Goal: Information Seeking & Learning: Learn about a topic

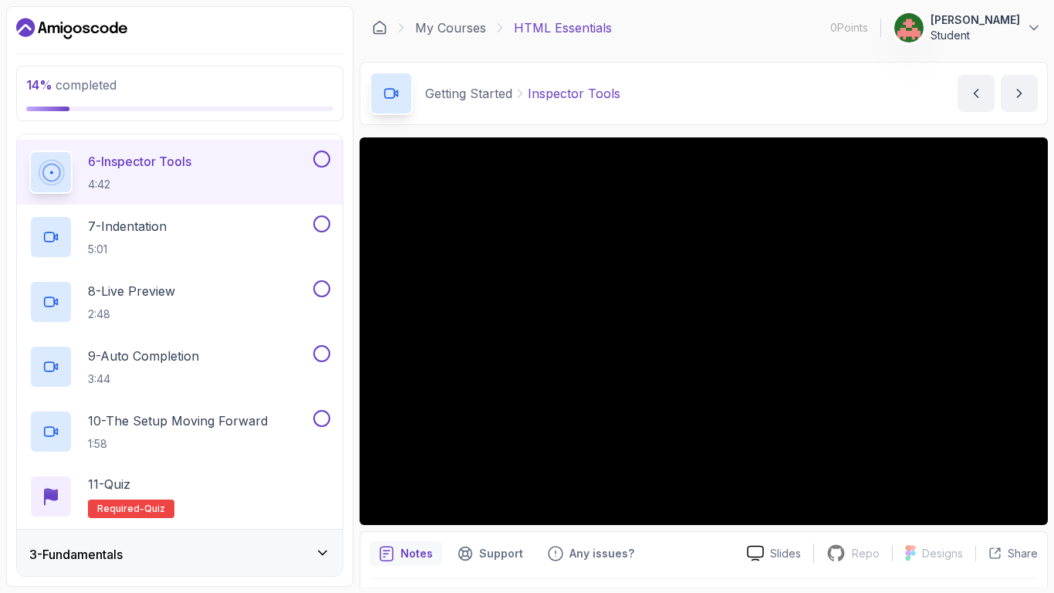
scroll to position [163, 0]
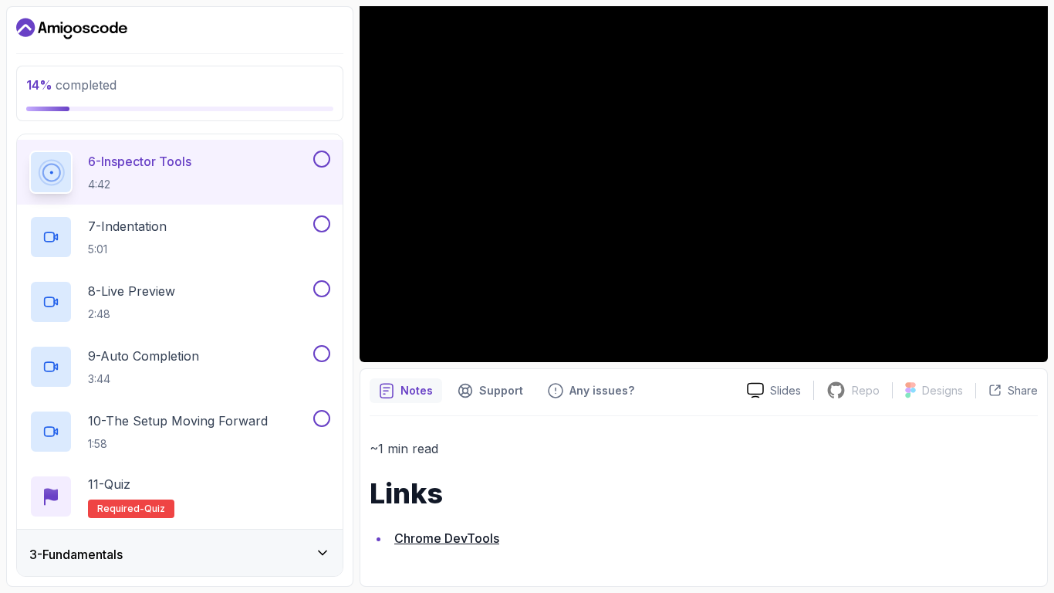
click at [480, 539] on link "Chrome DevTools" at bounding box center [446, 537] width 105 height 15
click at [326, 157] on button at bounding box center [321, 158] width 17 height 17
click at [263, 221] on div "7 - Indentation 5:01" at bounding box center [169, 236] width 281 height 43
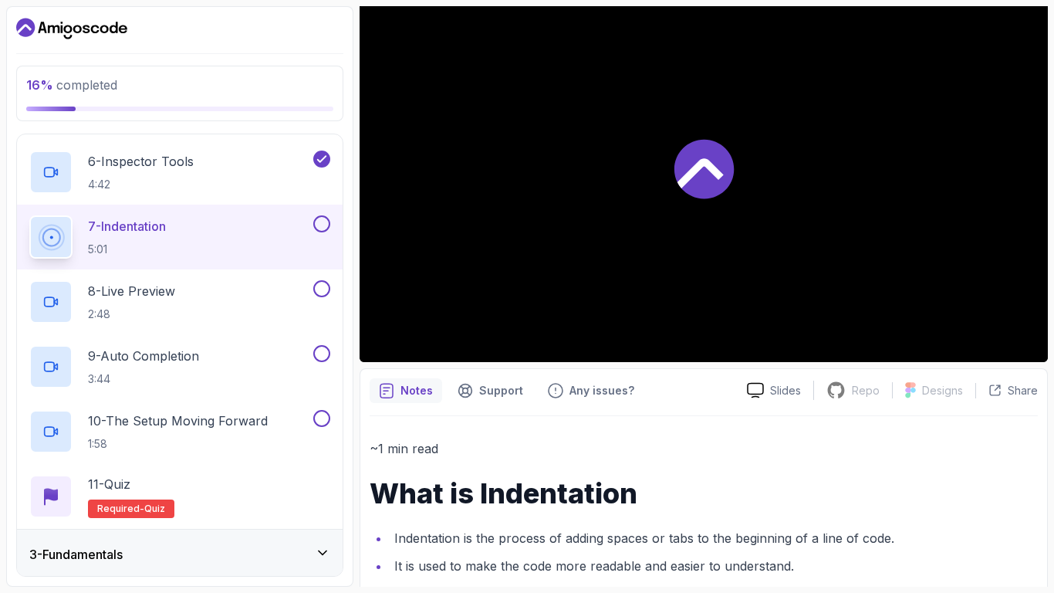
click at [714, 196] on icon at bounding box center [703, 169] width 59 height 59
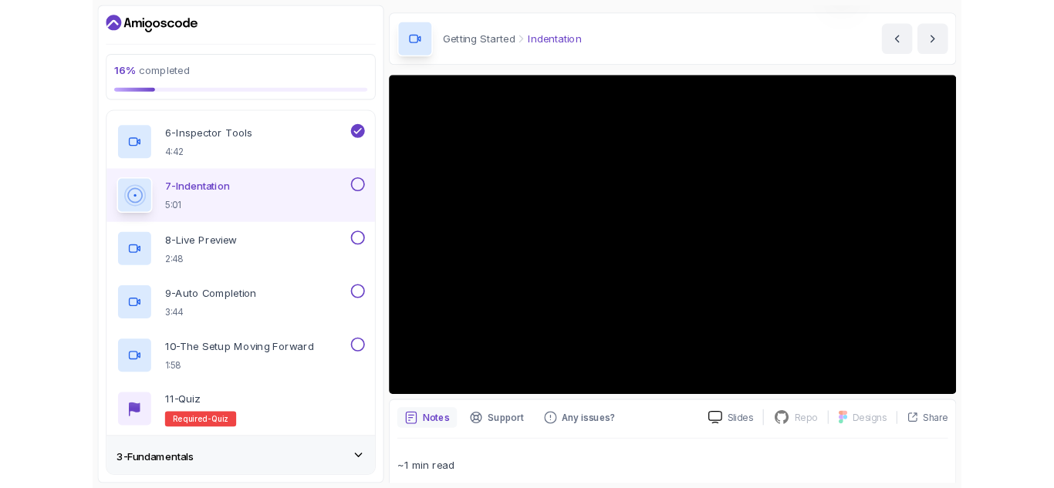
scroll to position [46, 0]
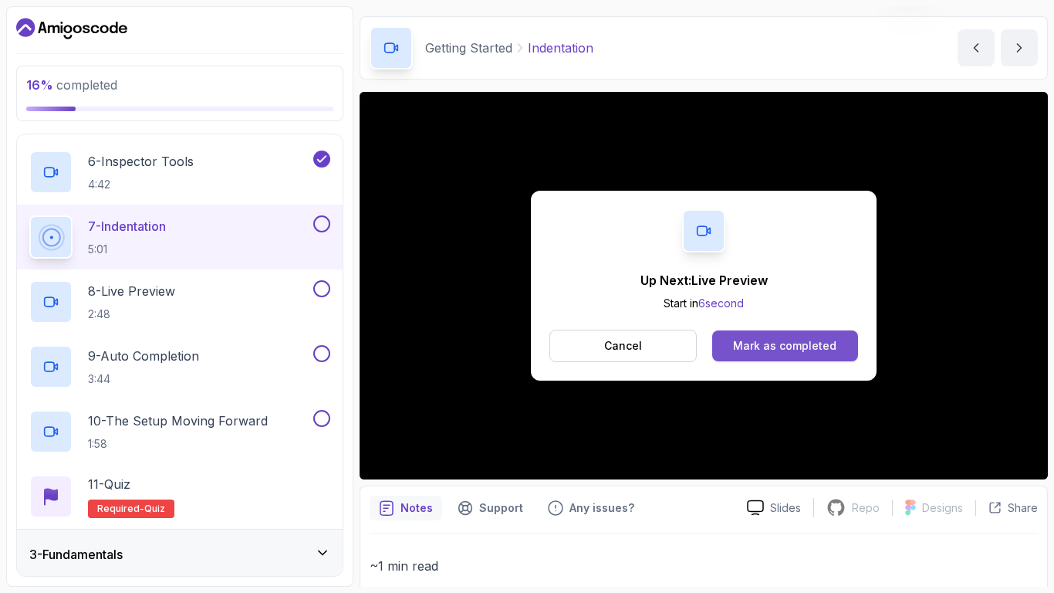
click at [794, 349] on div "Mark as completed" at bounding box center [784, 345] width 103 height 15
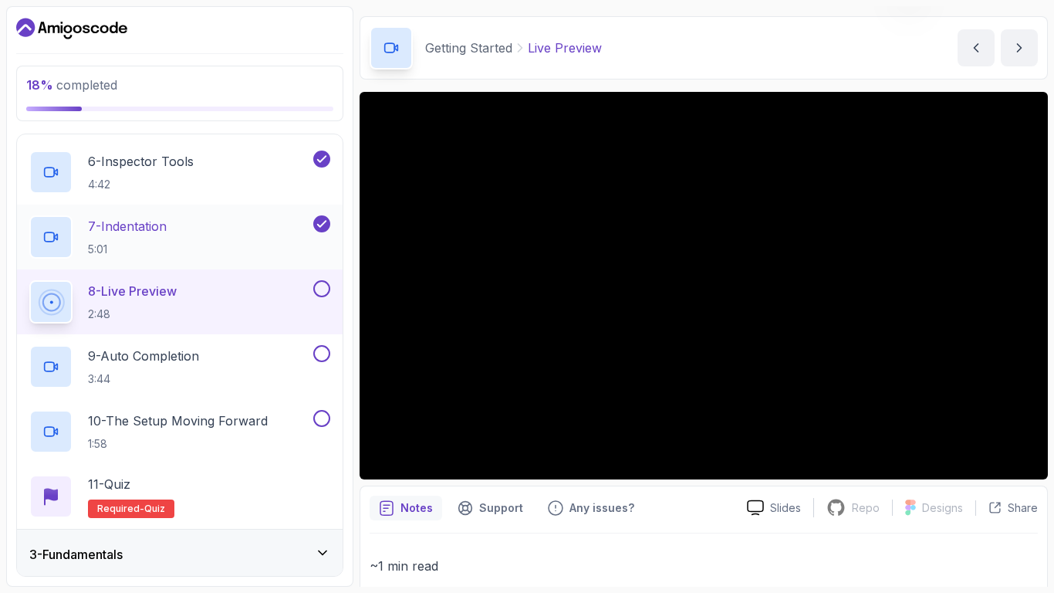
click at [258, 235] on div "7 - Indentation 5:01" at bounding box center [169, 236] width 281 height 43
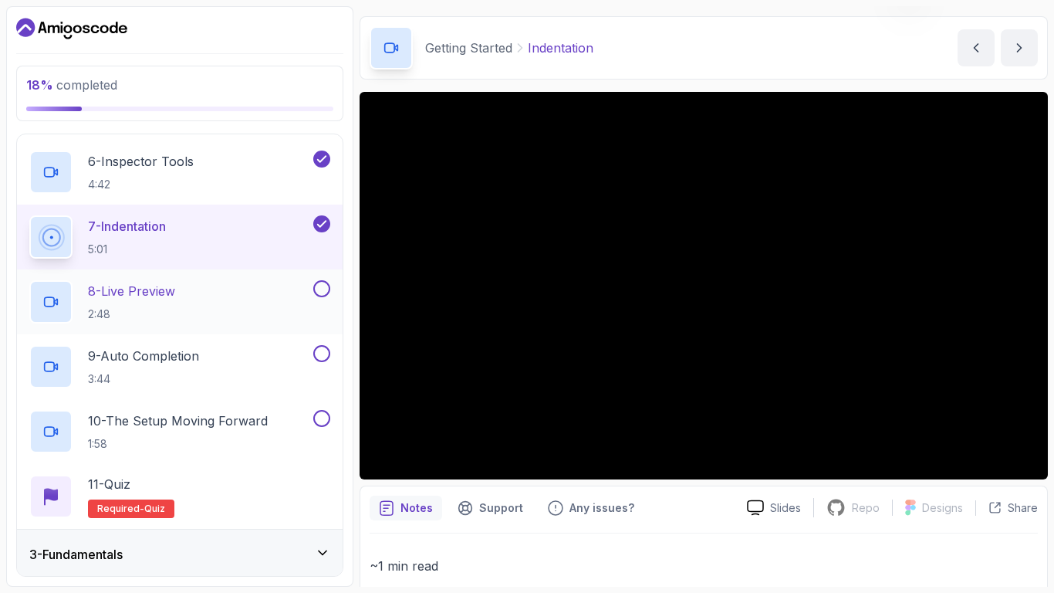
click at [69, 298] on div at bounding box center [50, 301] width 43 height 43
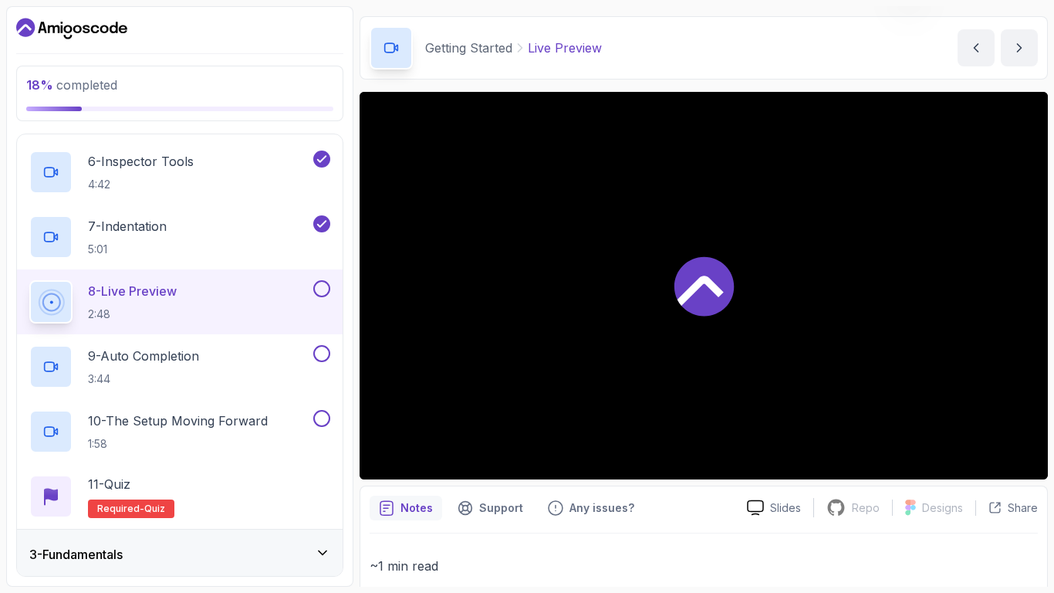
click at [669, 345] on div at bounding box center [704, 285] width 688 height 387
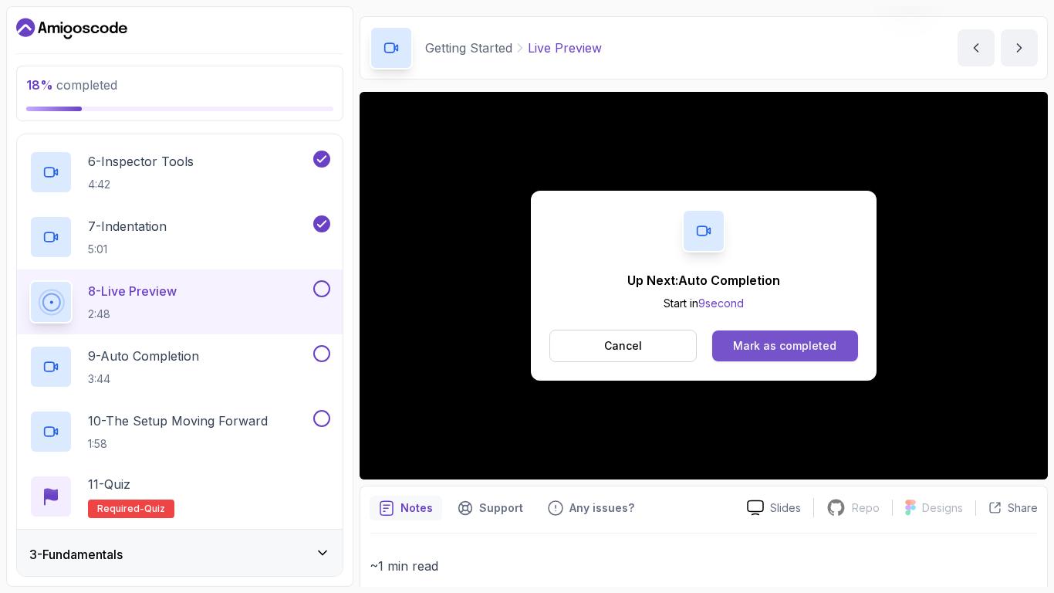
click at [816, 350] on div "Mark as completed" at bounding box center [784, 345] width 103 height 15
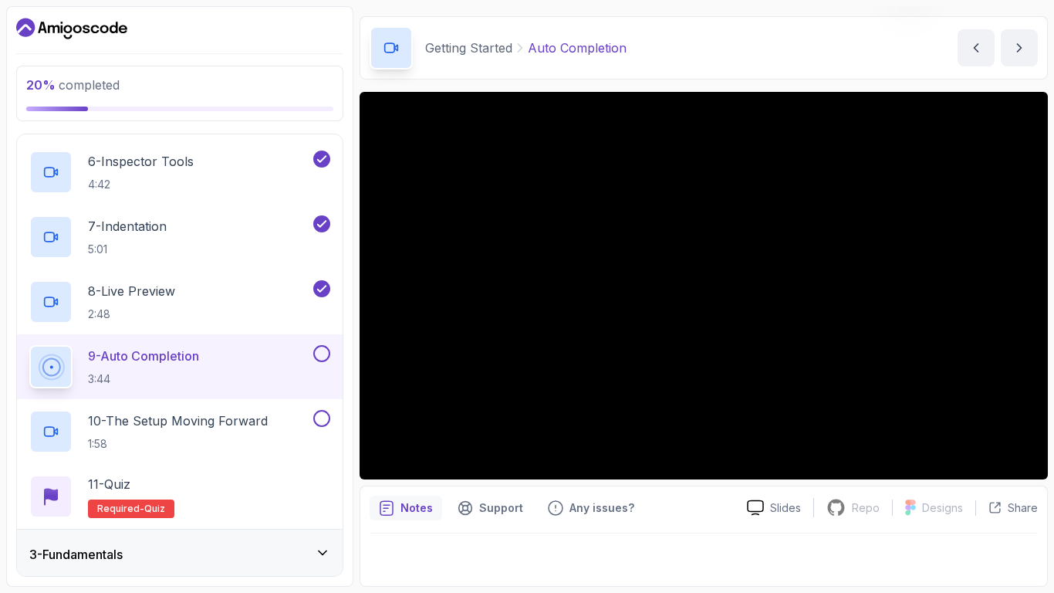
click at [326, 352] on button at bounding box center [321, 353] width 17 height 17
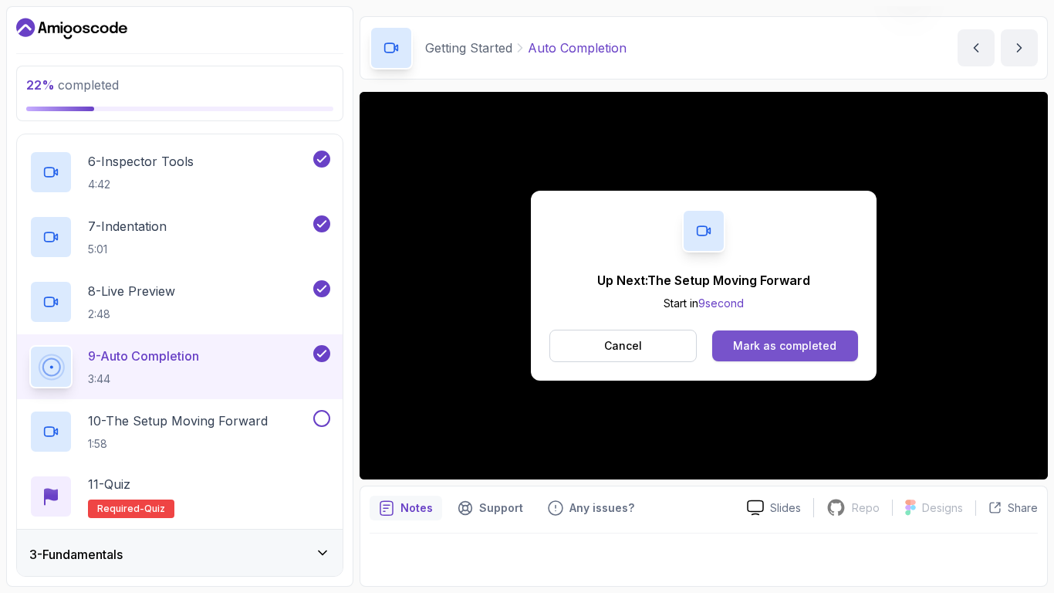
click at [801, 335] on button "Mark as completed" at bounding box center [785, 345] width 146 height 31
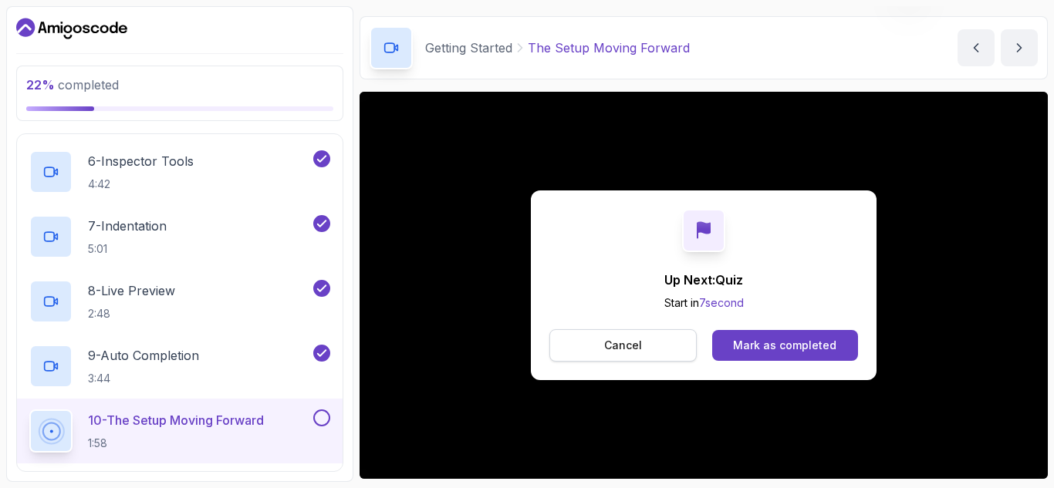
click at [613, 347] on p "Cancel" at bounding box center [623, 345] width 38 height 15
click at [821, 341] on div "Mark as completed" at bounding box center [784, 345] width 103 height 15
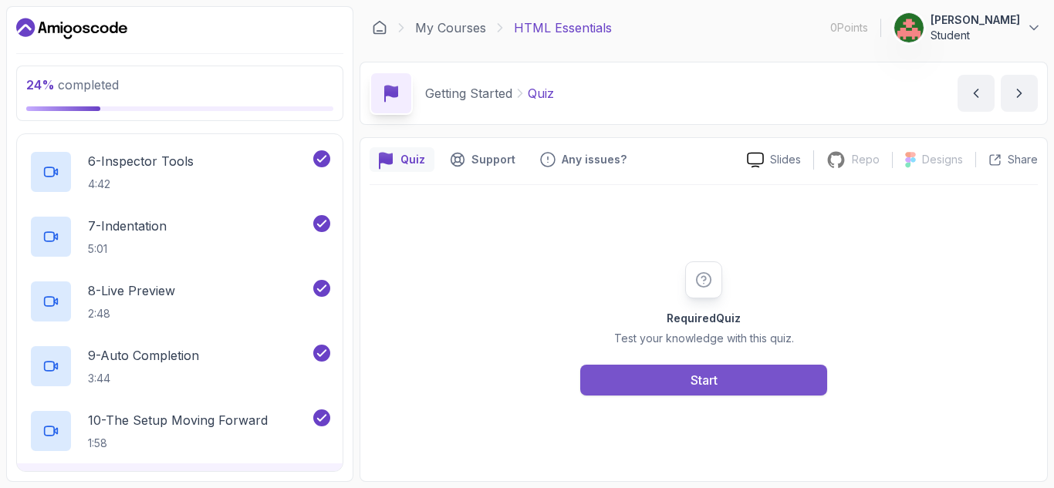
click at [772, 375] on button "Start" at bounding box center [703, 380] width 247 height 31
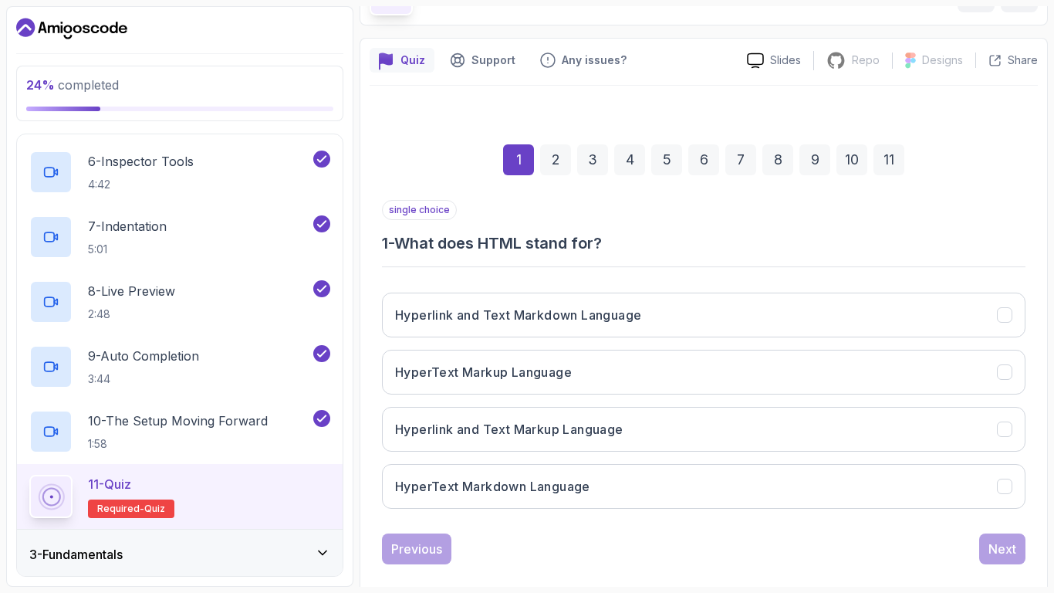
scroll to position [121, 0]
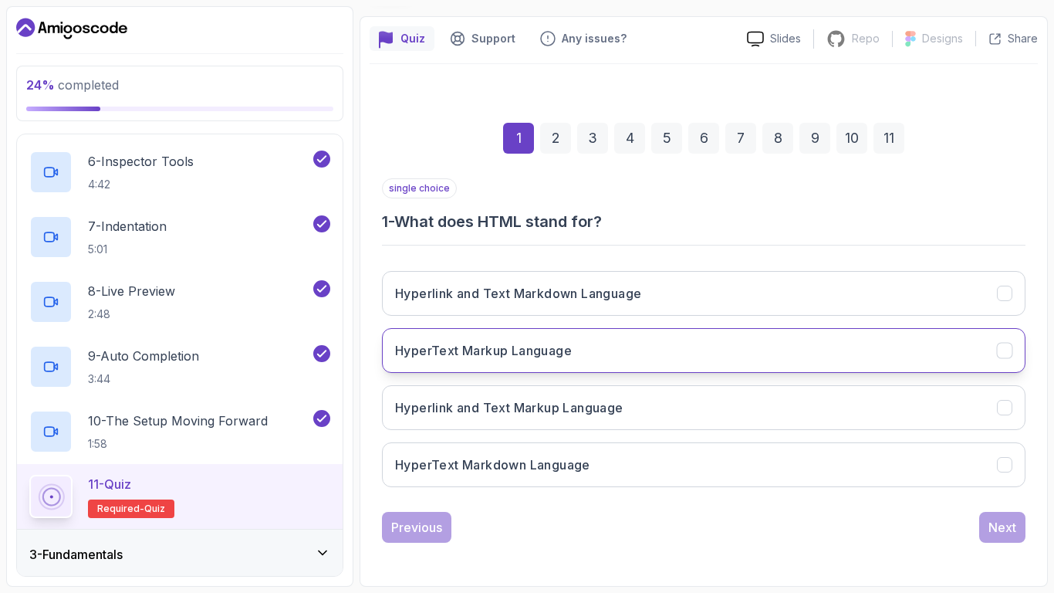
click at [651, 342] on button "HyperText Markup Language" at bounding box center [703, 350] width 643 height 45
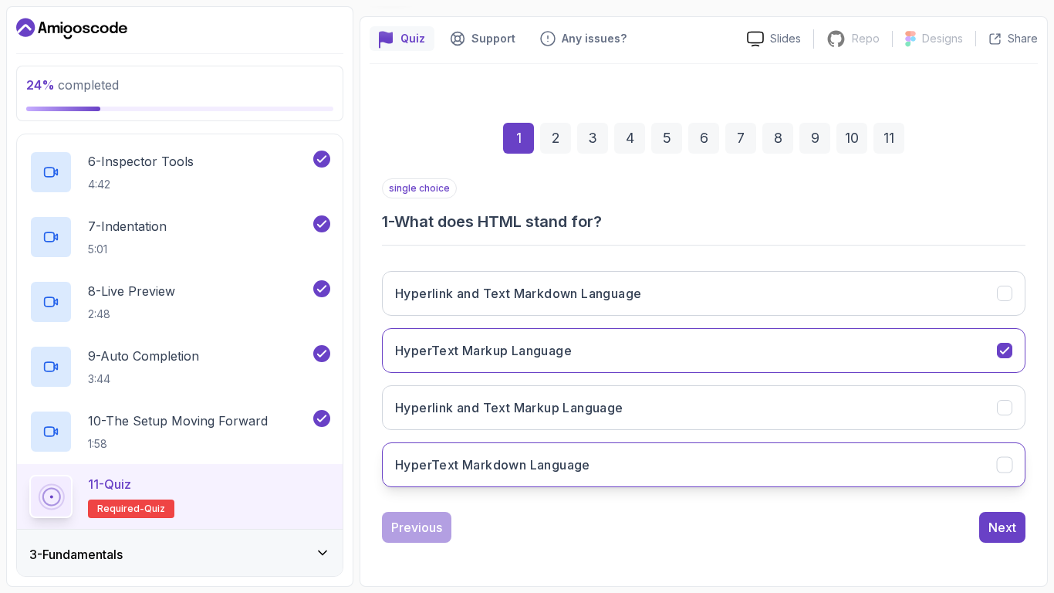
click at [944, 485] on button "HyperText Markdown Language" at bounding box center [703, 464] width 643 height 45
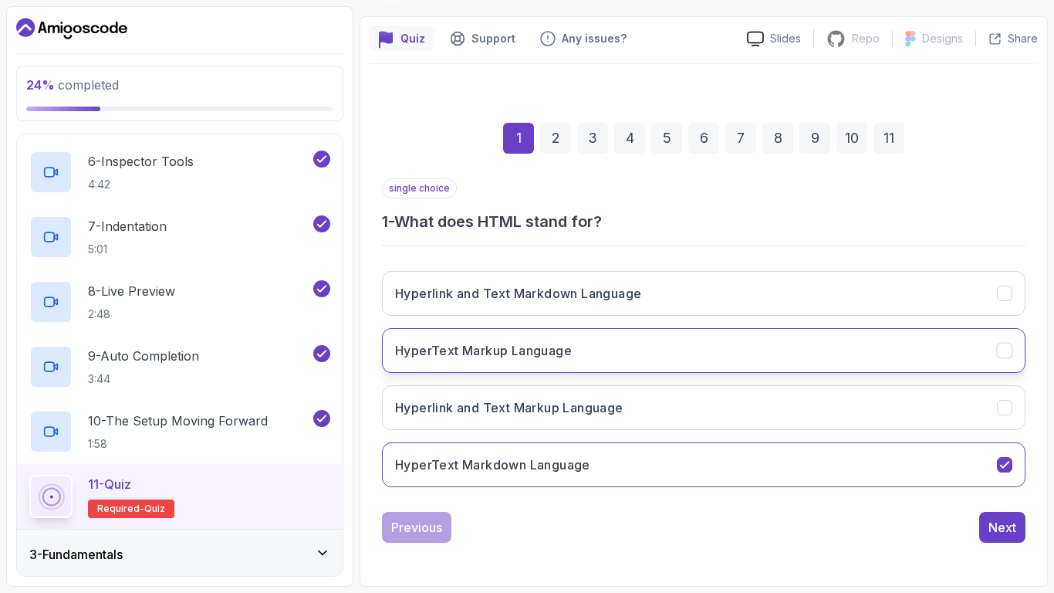
click at [878, 356] on button "HyperText Markup Language" at bounding box center [703, 350] width 643 height 45
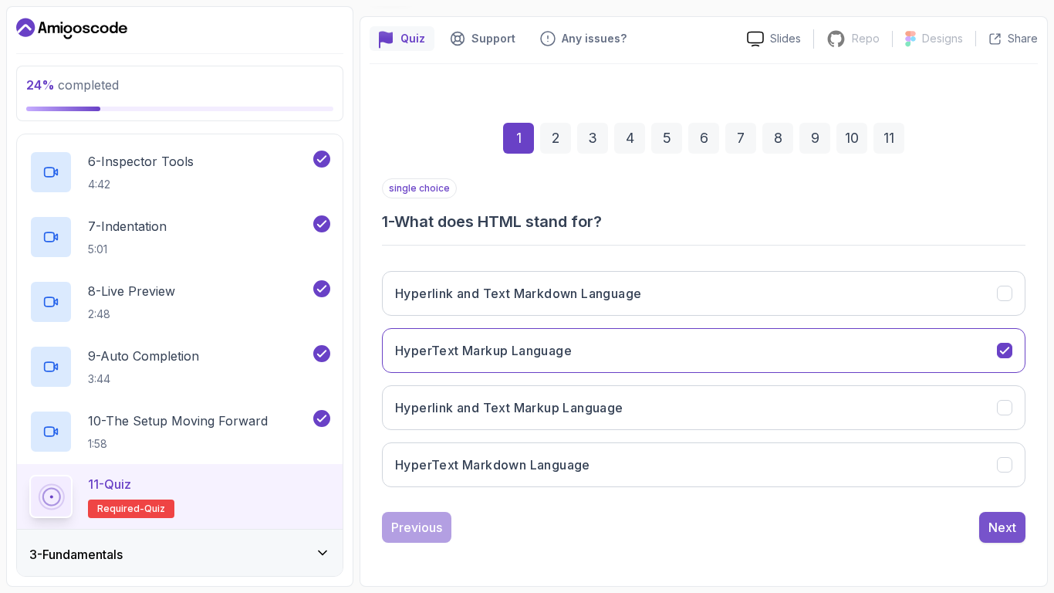
click at [1004, 518] on div "Next" at bounding box center [1002, 527] width 28 height 19
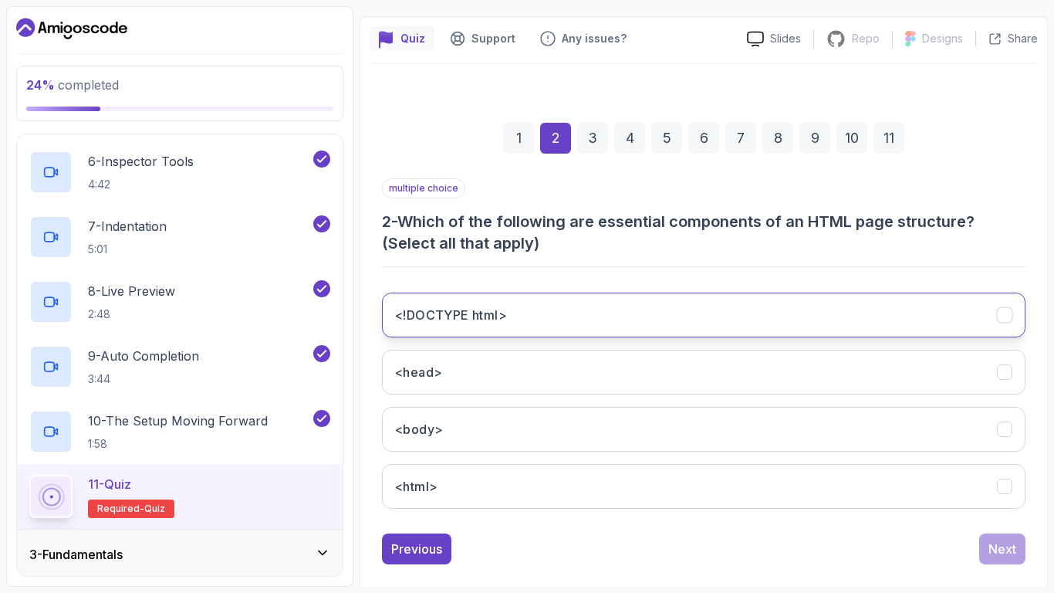
click at [781, 322] on button "<!DOCTYPE html>" at bounding box center [703, 314] width 643 height 45
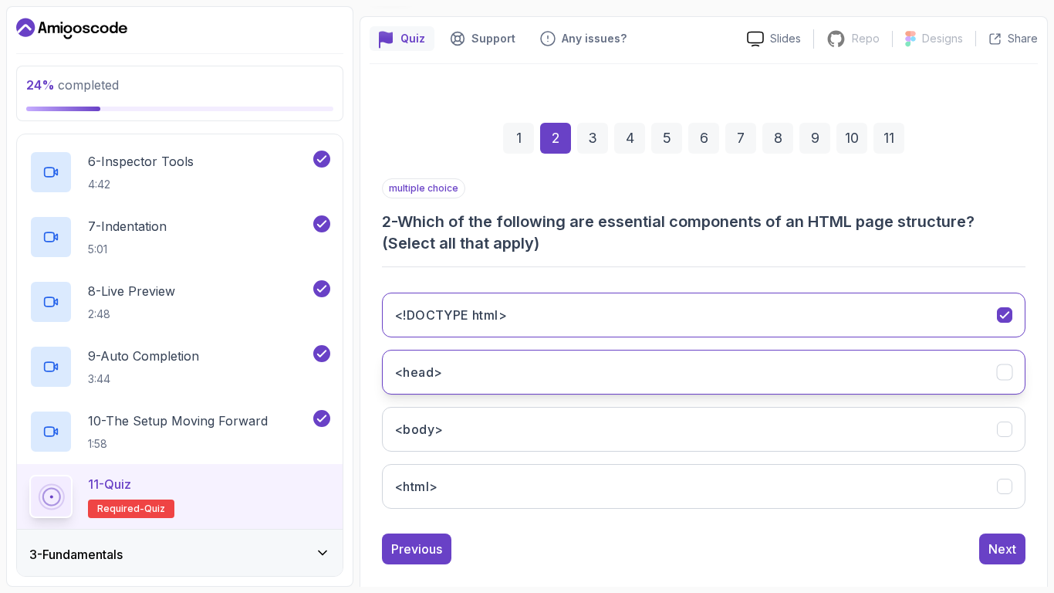
click at [795, 376] on button "<head>" at bounding box center [703, 372] width 643 height 45
click at [766, 370] on button "<head>" at bounding box center [703, 372] width 643 height 45
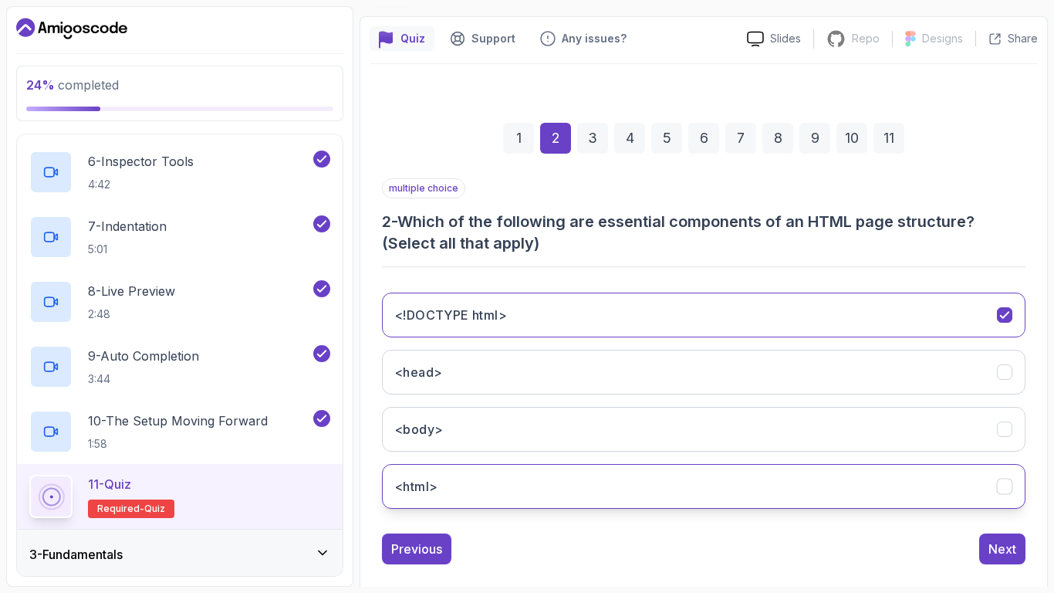
click at [761, 489] on button "<html>" at bounding box center [703, 486] width 643 height 45
click at [996, 547] on div "Next" at bounding box center [1002, 548] width 28 height 19
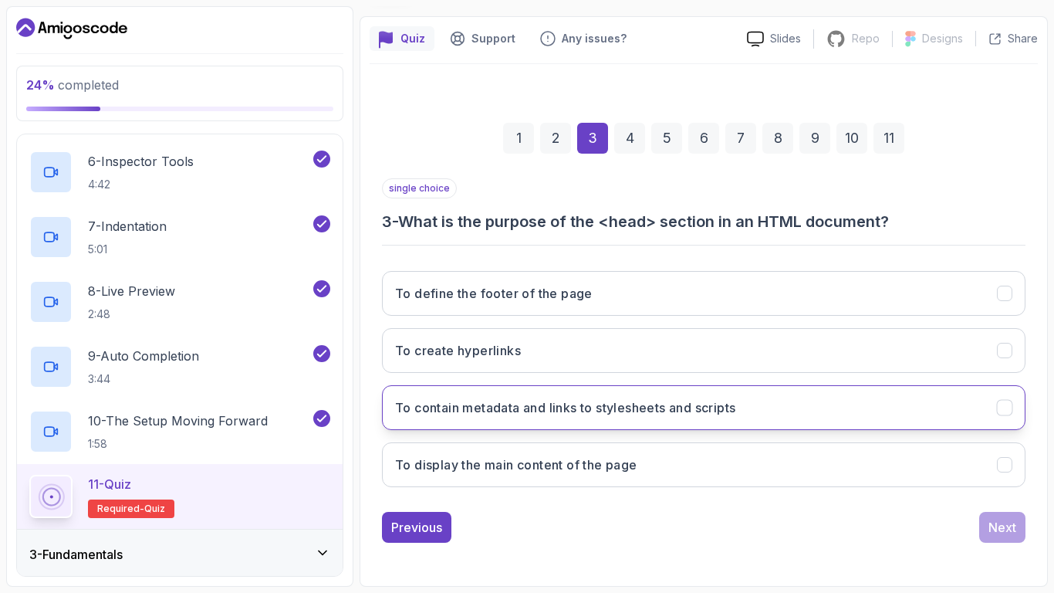
click at [694, 422] on button "To contain metadata and links to stylesheets and scripts" at bounding box center [703, 407] width 643 height 45
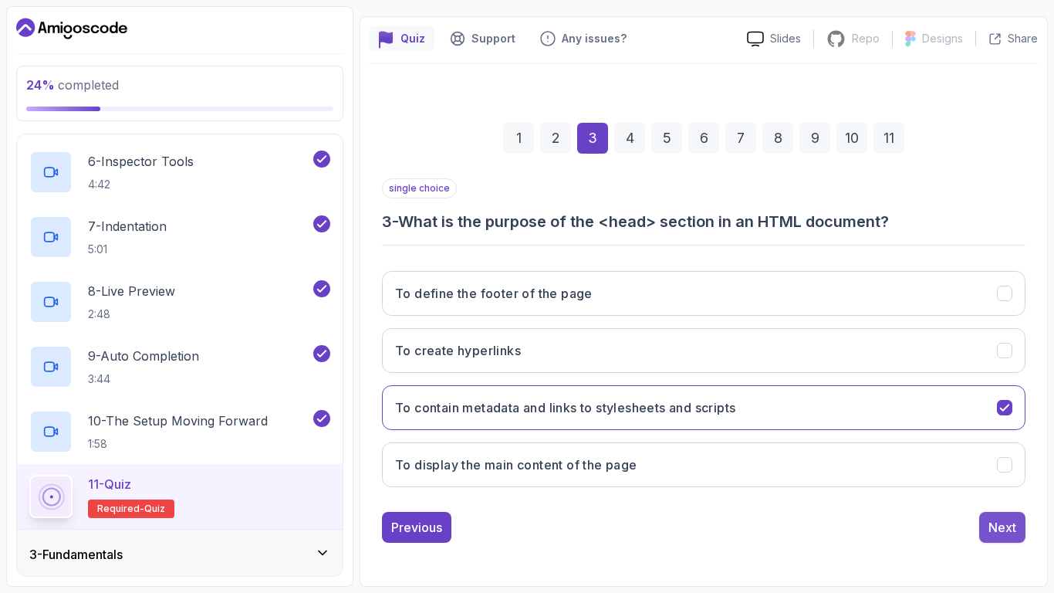
click at [996, 528] on div "Next" at bounding box center [1002, 527] width 28 height 19
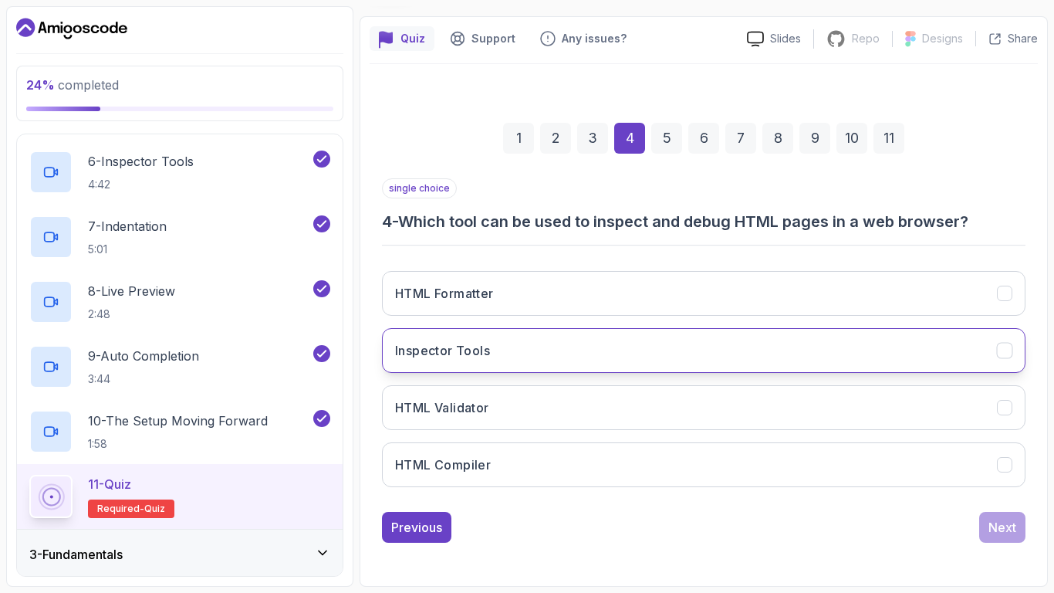
click at [579, 359] on button "Inspector Tools" at bounding box center [703, 350] width 643 height 45
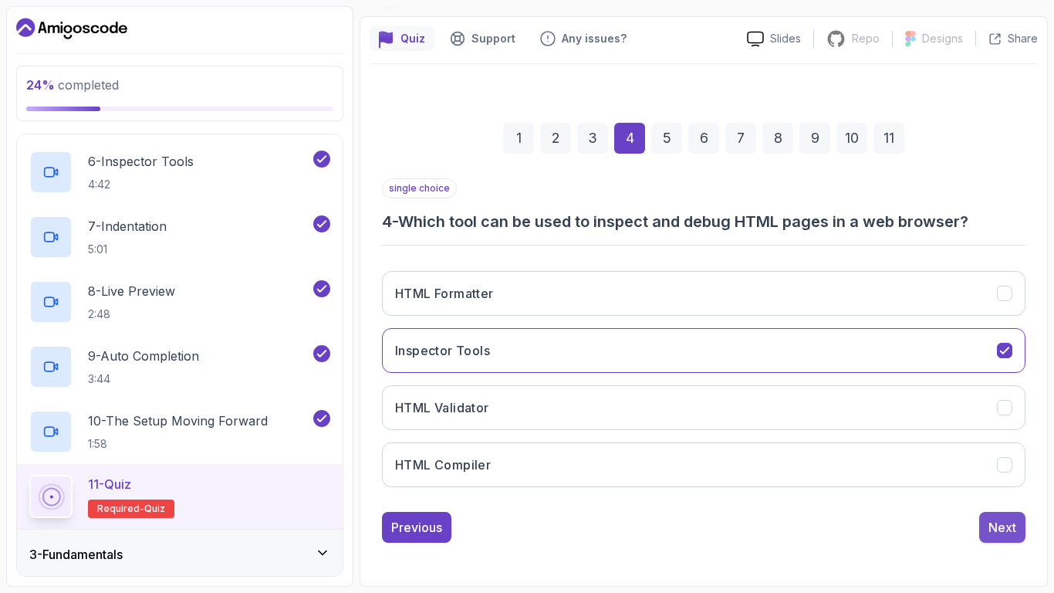
click at [995, 525] on div "Next" at bounding box center [1002, 527] width 28 height 19
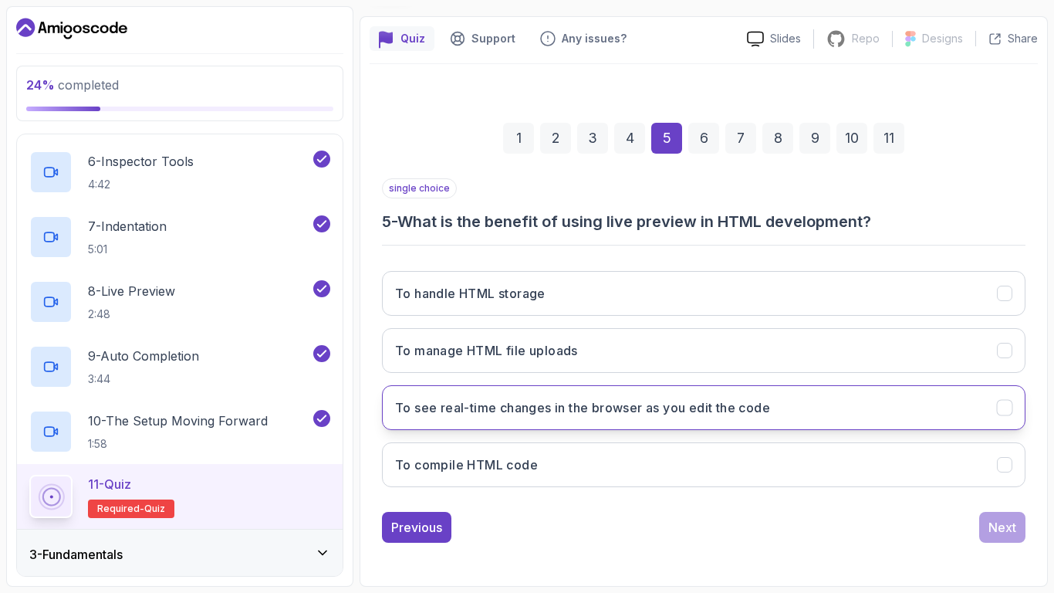
click at [758, 406] on h3 "To see real-time changes in the browser as you edit the code" at bounding box center [582, 407] width 375 height 19
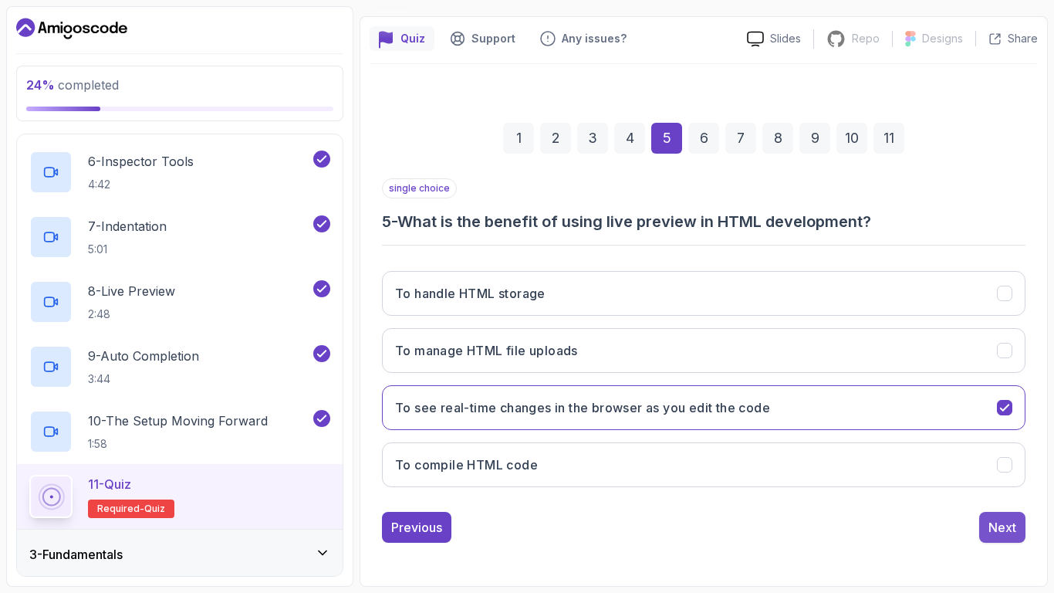
click at [997, 518] on div "Next" at bounding box center [1002, 527] width 28 height 19
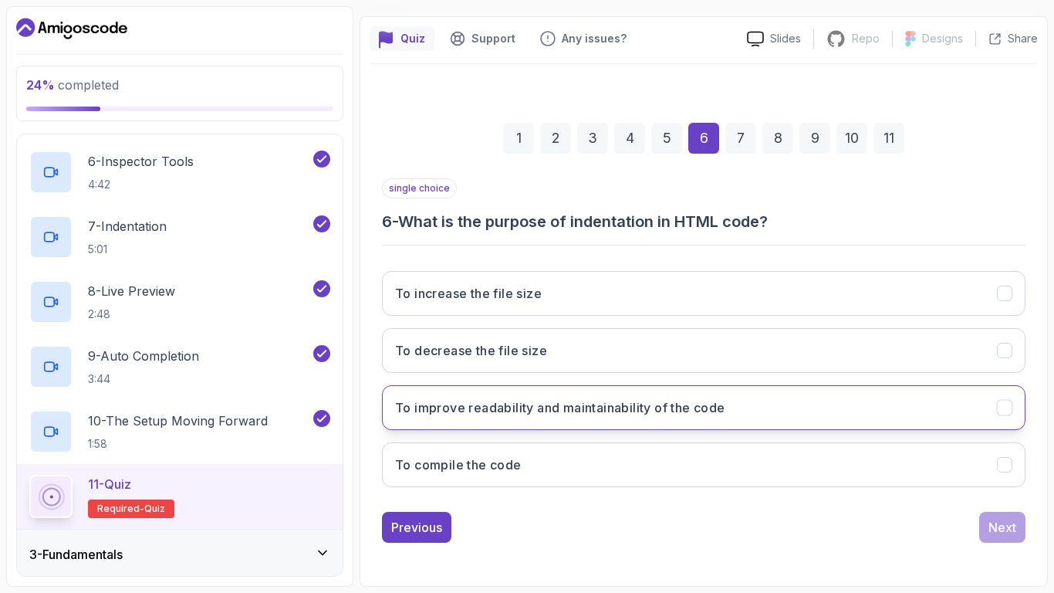
click at [677, 414] on h3 "To improve readability and maintainability of the code" at bounding box center [560, 407] width 330 height 19
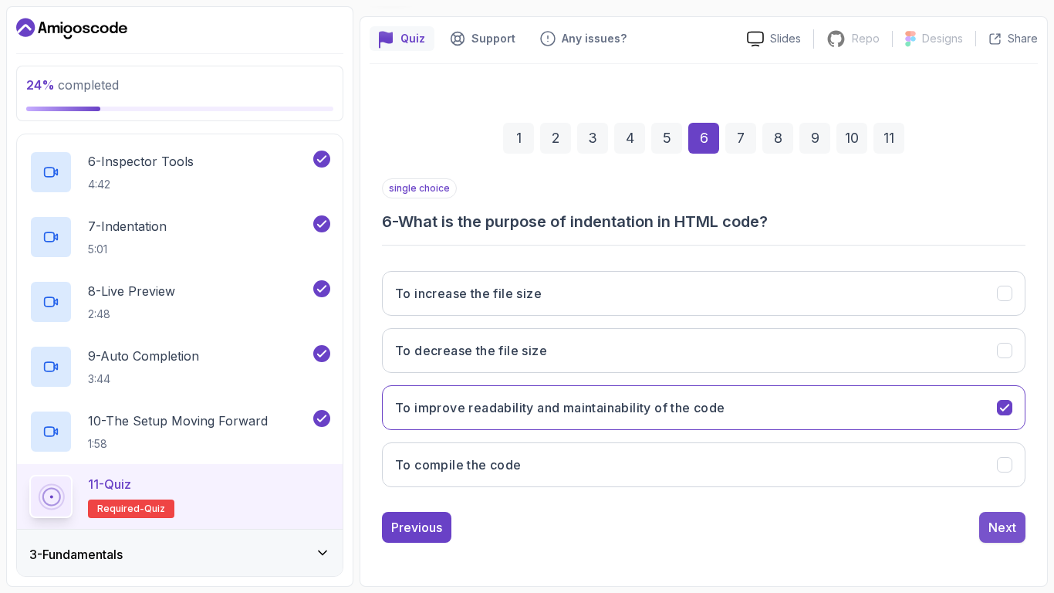
click at [1013, 528] on div "Next" at bounding box center [1002, 527] width 28 height 19
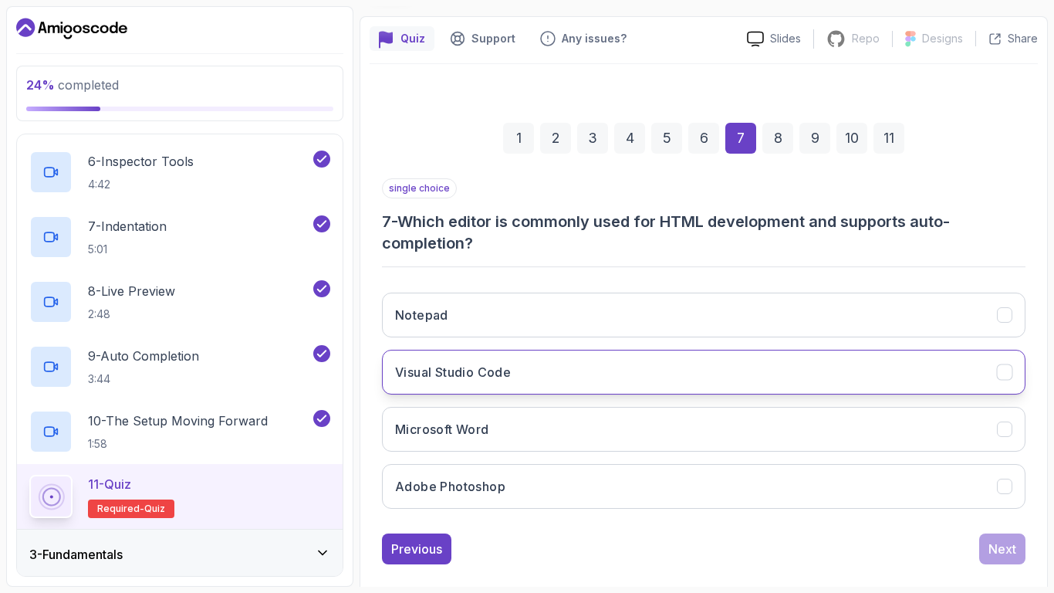
click at [617, 392] on button "Visual Studio Code" at bounding box center [703, 372] width 643 height 45
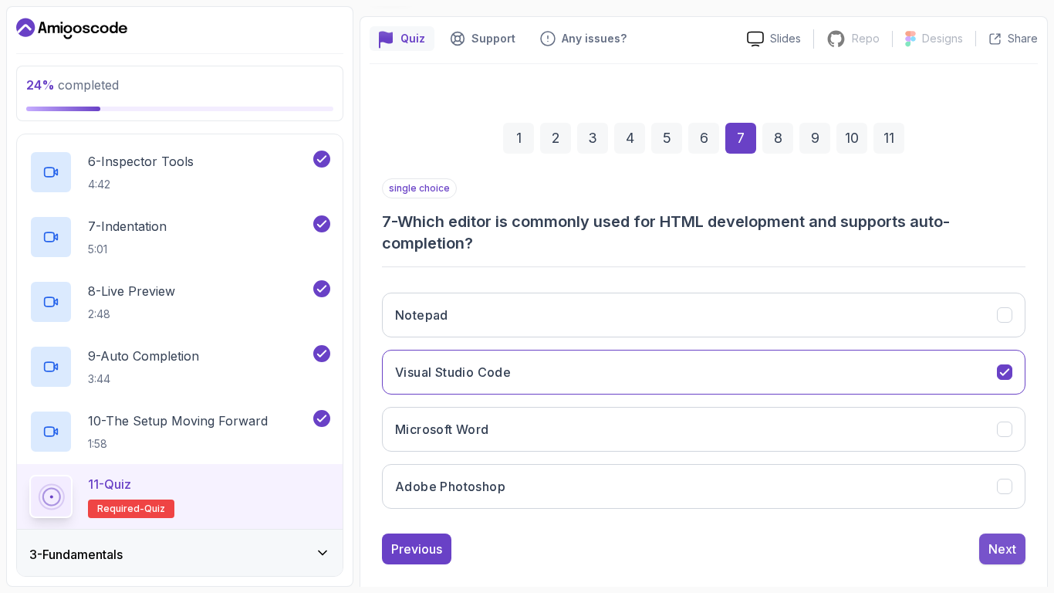
click at [990, 549] on div "Next" at bounding box center [1002, 548] width 28 height 19
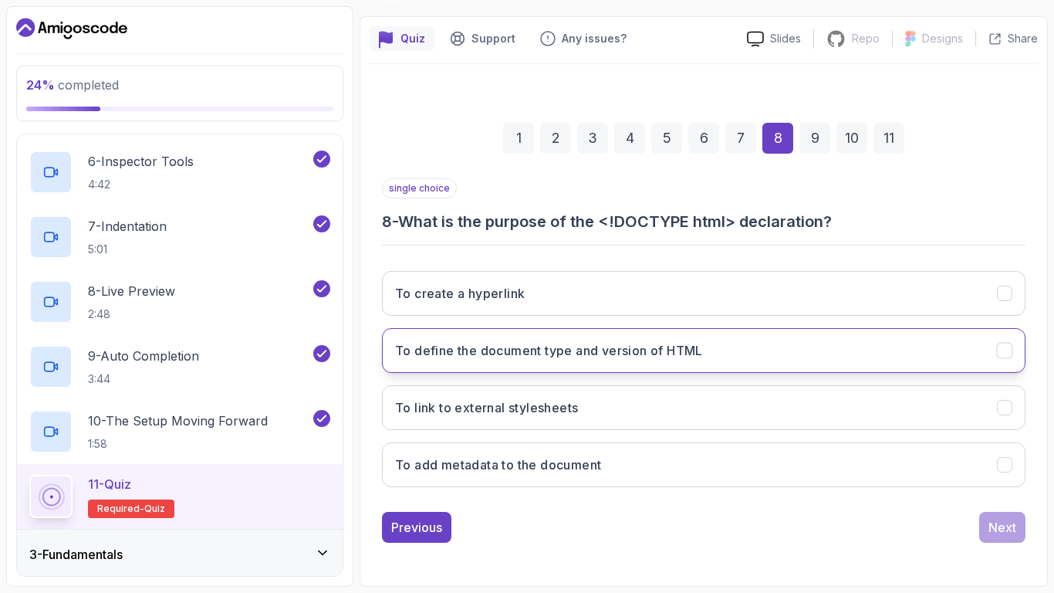
click at [697, 357] on h3 "To define the document type and version of HTML" at bounding box center [549, 350] width 308 height 19
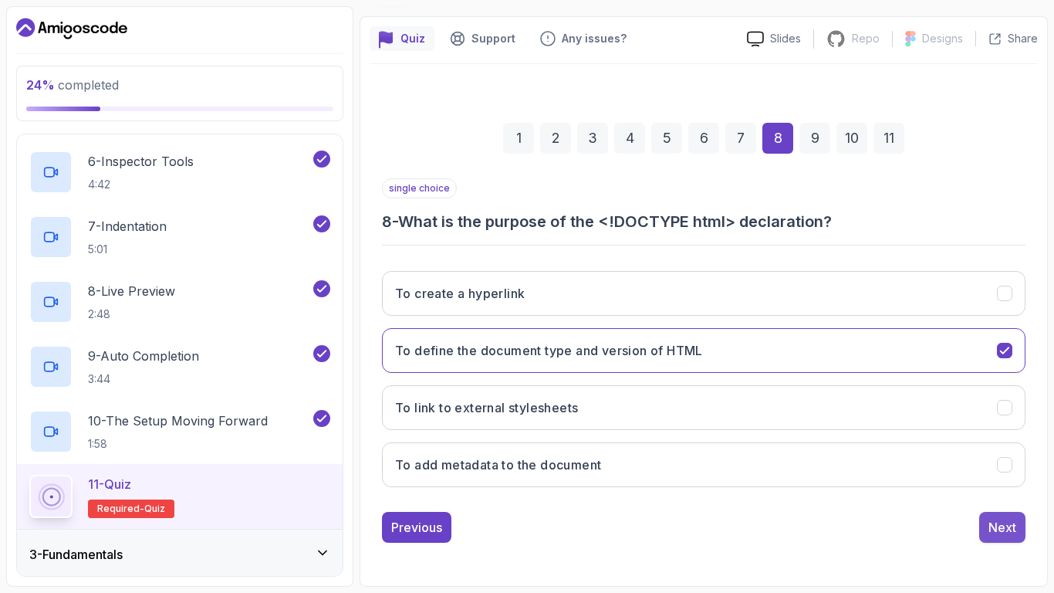
click at [995, 519] on div "Next" at bounding box center [1002, 527] width 28 height 19
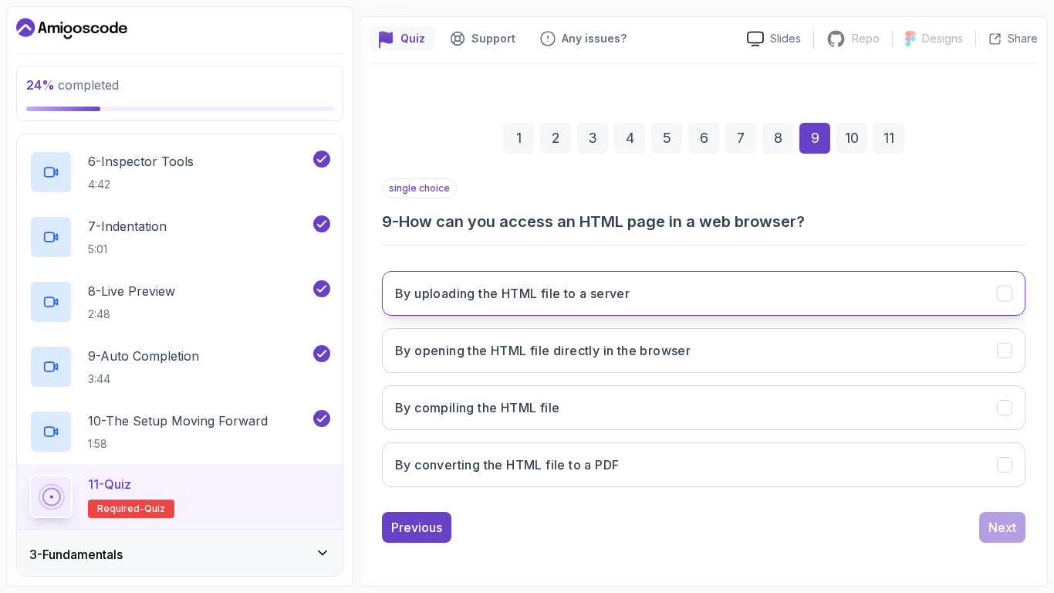
click at [775, 299] on button "By uploading the HTML file to a server" at bounding box center [703, 293] width 643 height 45
click at [1021, 521] on button "Next" at bounding box center [1002, 527] width 46 height 31
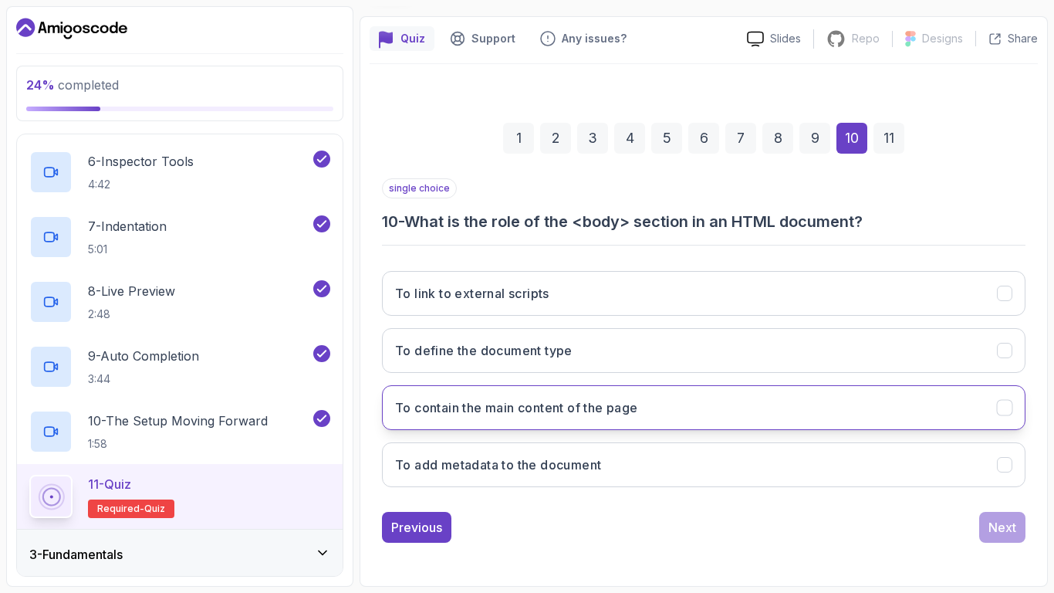
click at [661, 395] on button "To contain the main content of the page" at bounding box center [703, 407] width 643 height 45
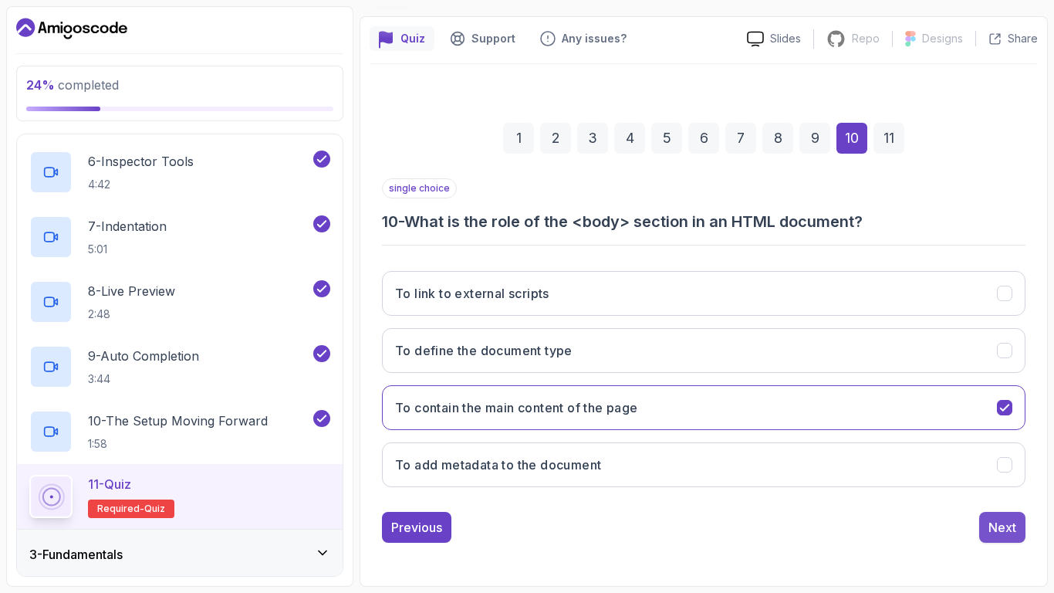
click at [990, 532] on div "Next" at bounding box center [1002, 527] width 28 height 19
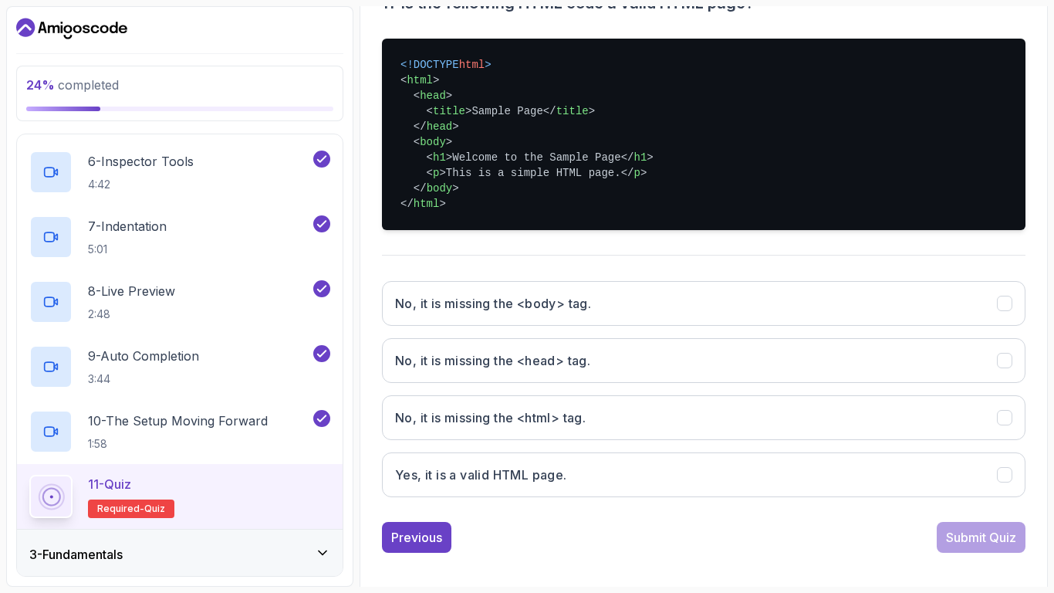
scroll to position [340, 0]
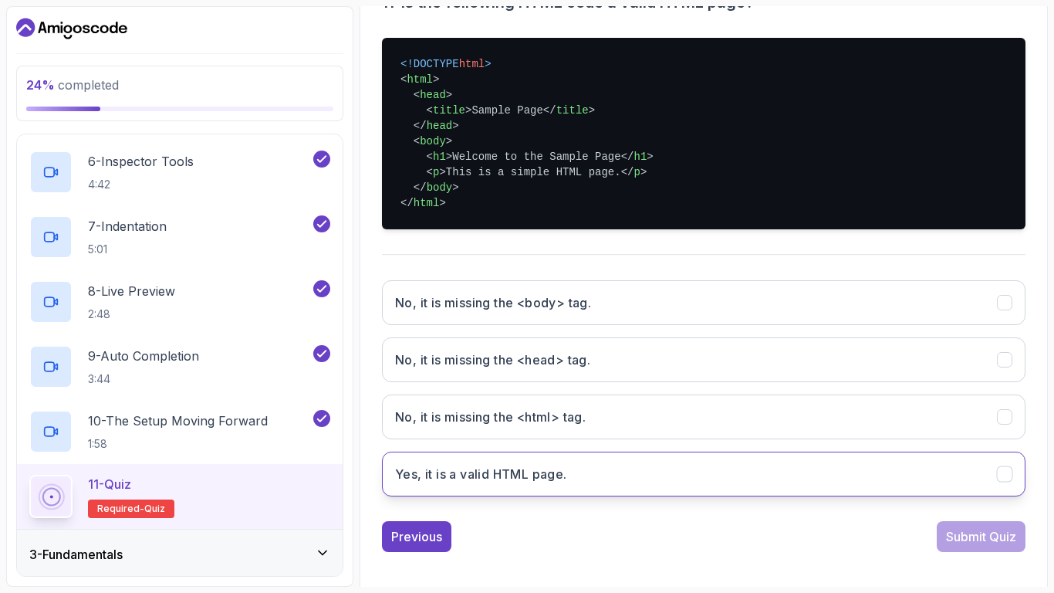
click at [588, 475] on button "Yes, it is a valid HTML page." at bounding box center [703, 473] width 643 height 45
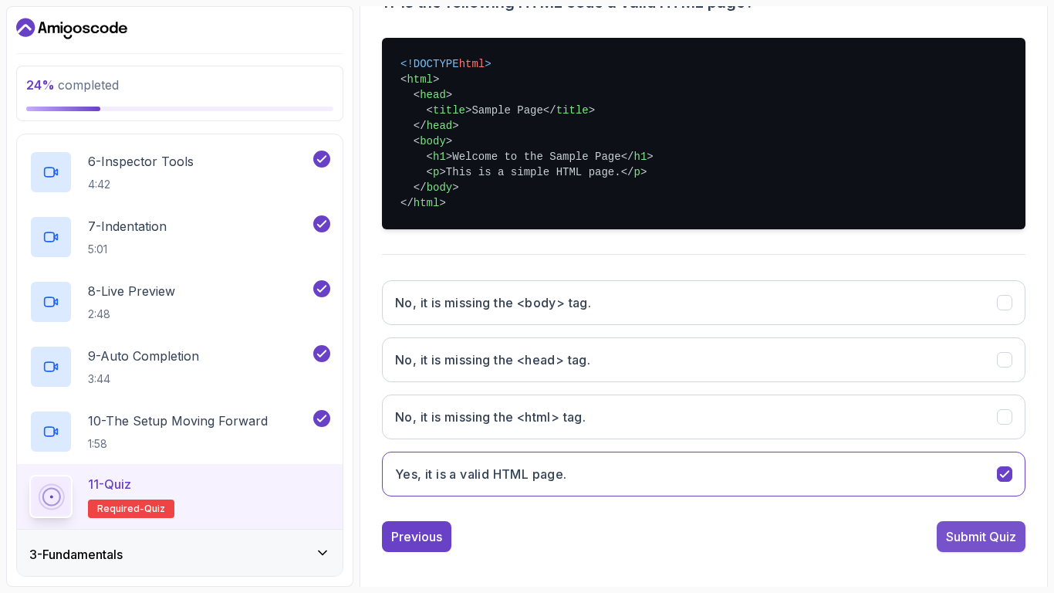
click at [1006, 535] on div "Submit Quiz" at bounding box center [981, 536] width 70 height 19
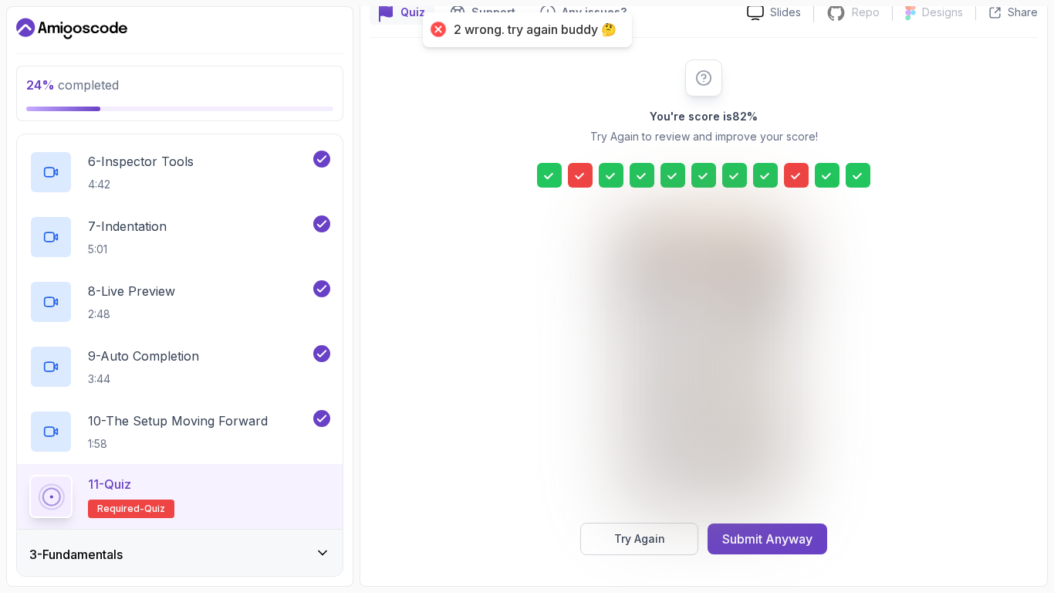
scroll to position [147, 0]
click at [795, 176] on icon at bounding box center [796, 175] width 9 height 6
click at [658, 529] on button "Try Again" at bounding box center [639, 538] width 118 height 32
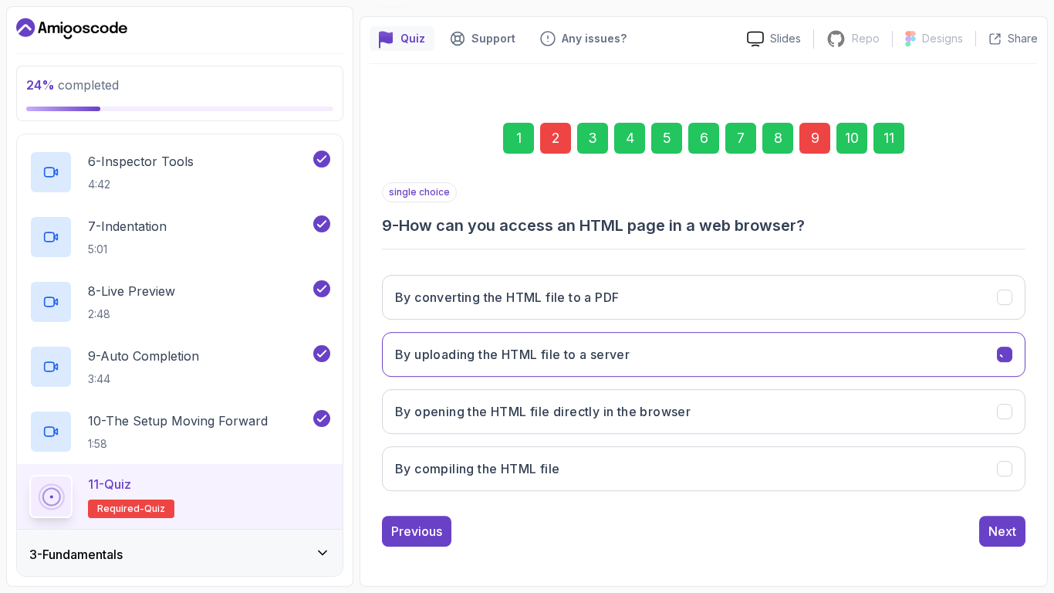
scroll to position [121, 0]
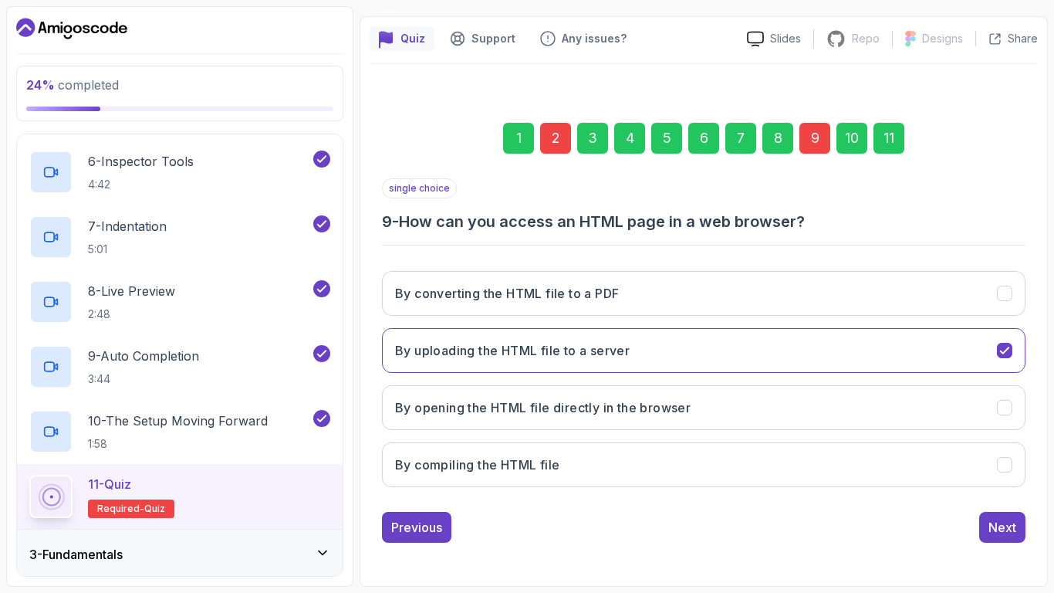
click at [556, 141] on div "2" at bounding box center [555, 138] width 31 height 31
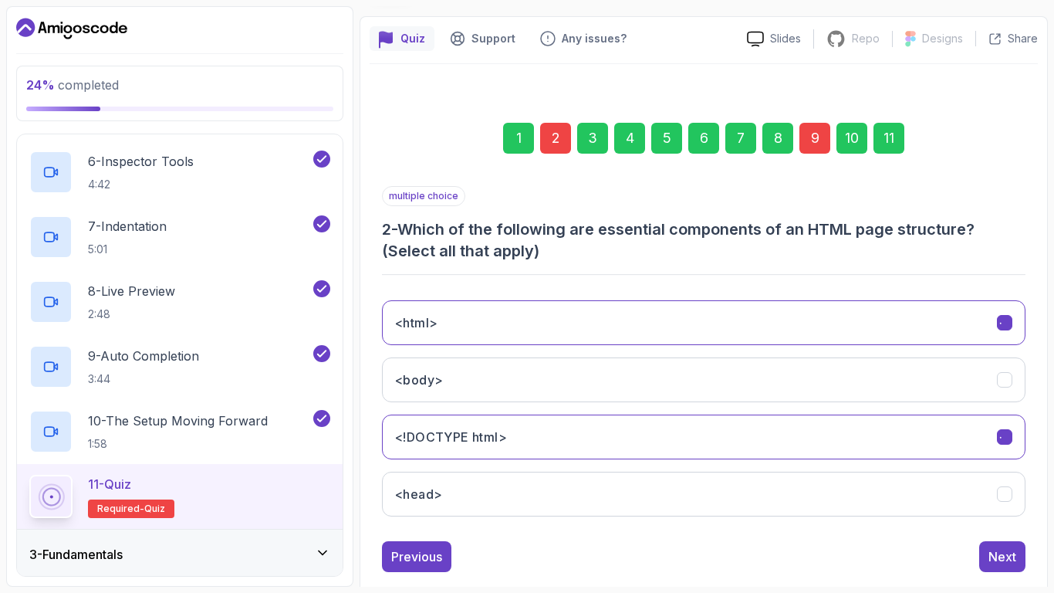
scroll to position [143, 0]
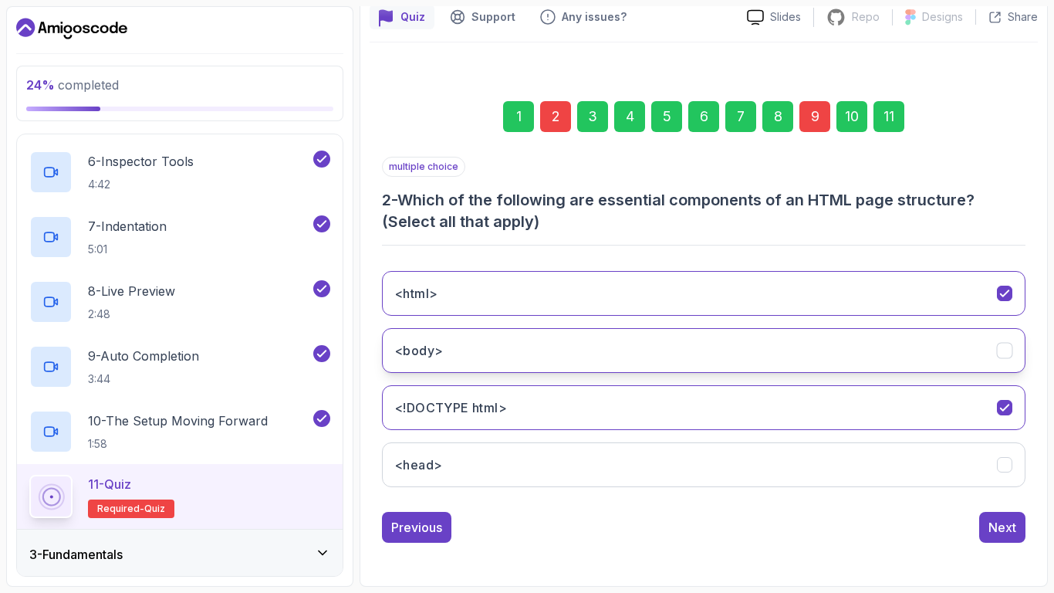
click at [540, 344] on button "<body>" at bounding box center [703, 350] width 643 height 45
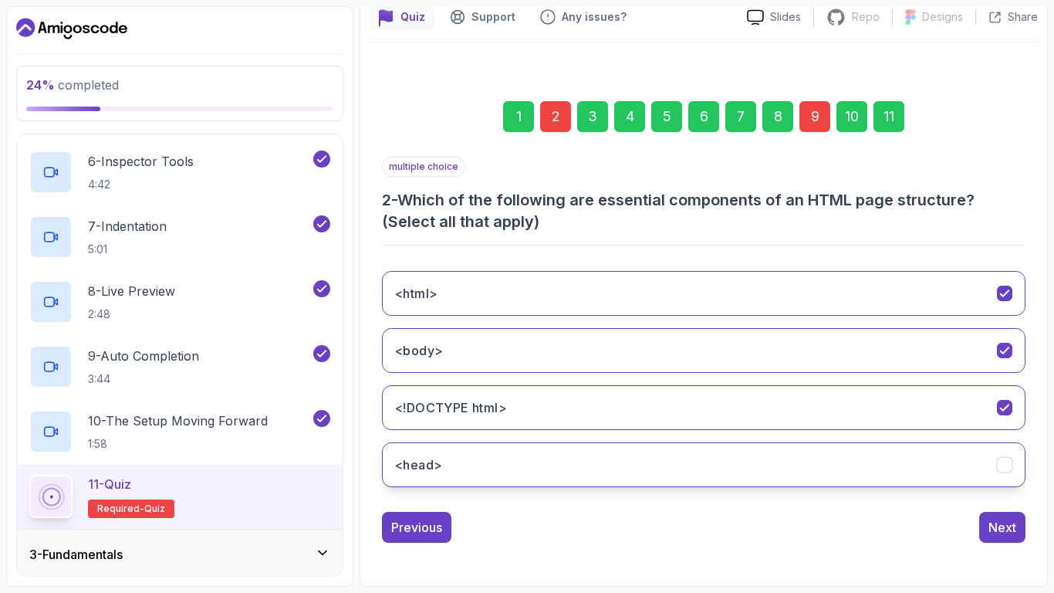
click at [550, 478] on button "<head>" at bounding box center [703, 464] width 643 height 45
click at [1002, 532] on div "Next" at bounding box center [1002, 527] width 28 height 19
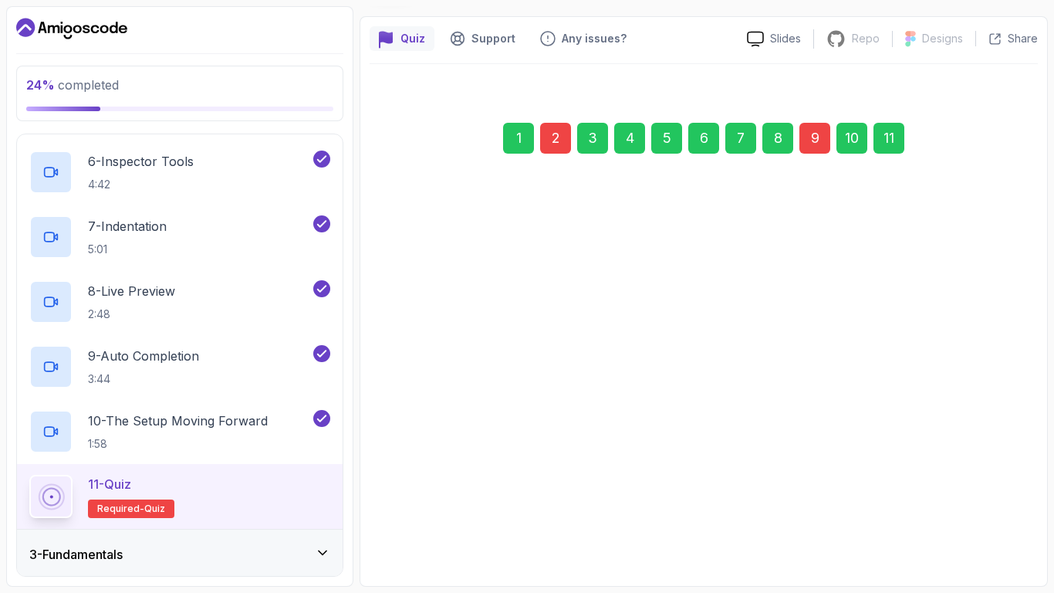
scroll to position [121, 0]
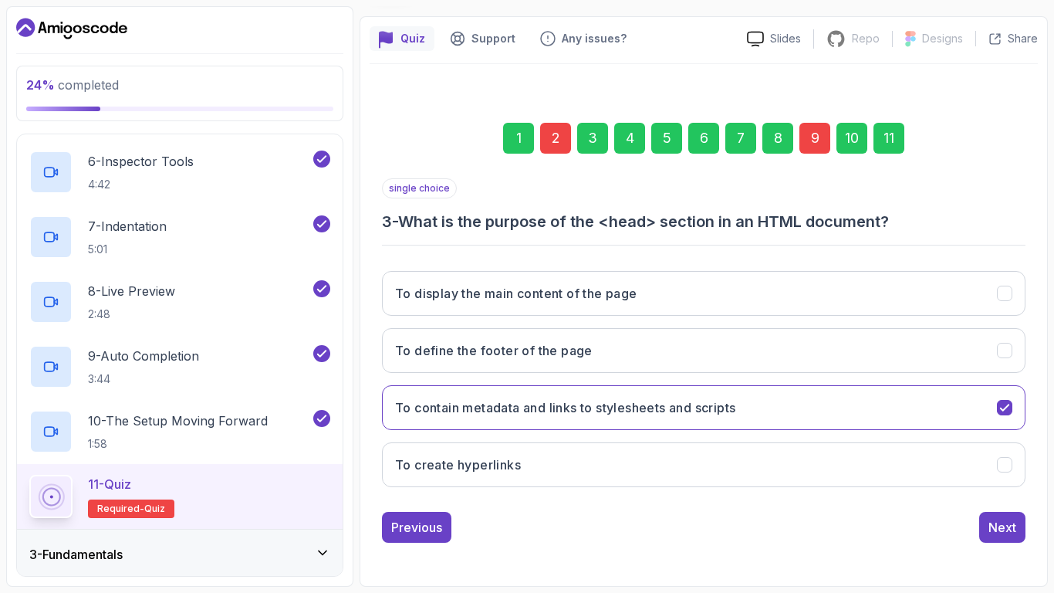
click at [805, 130] on div "9" at bounding box center [814, 138] width 31 height 31
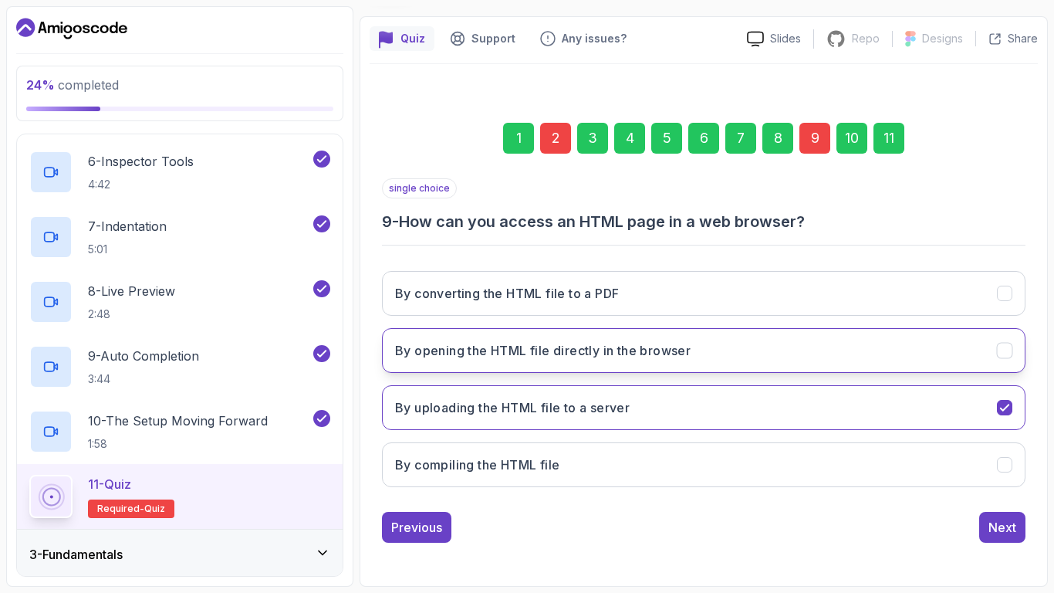
click at [721, 353] on button "By opening the HTML file directly in the browser" at bounding box center [703, 350] width 643 height 45
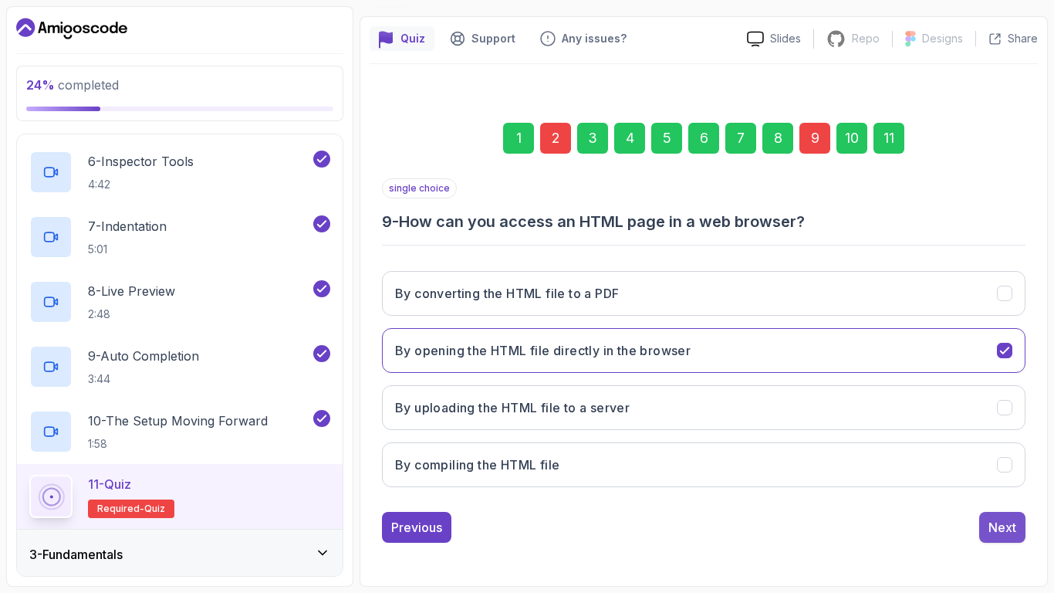
click at [1004, 523] on div "Next" at bounding box center [1002, 527] width 28 height 19
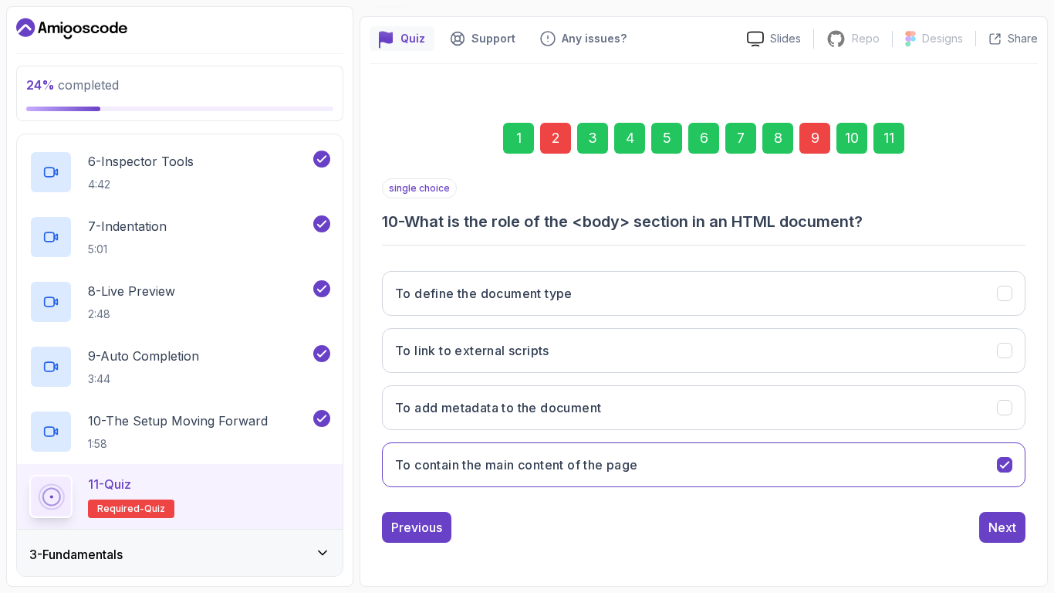
click at [1004, 523] on div "Next" at bounding box center [1002, 527] width 28 height 19
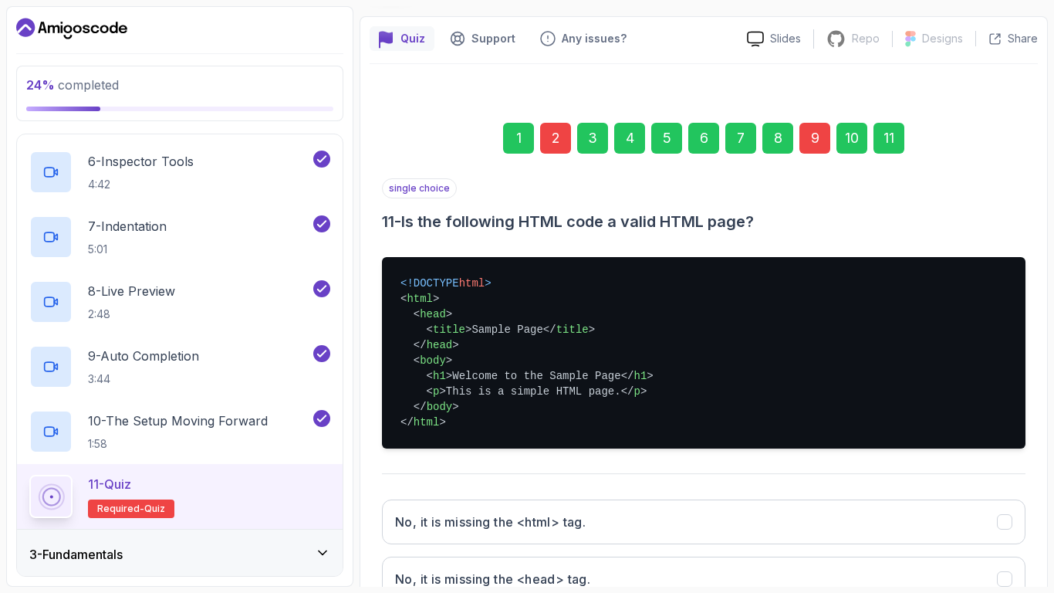
scroll to position [350, 0]
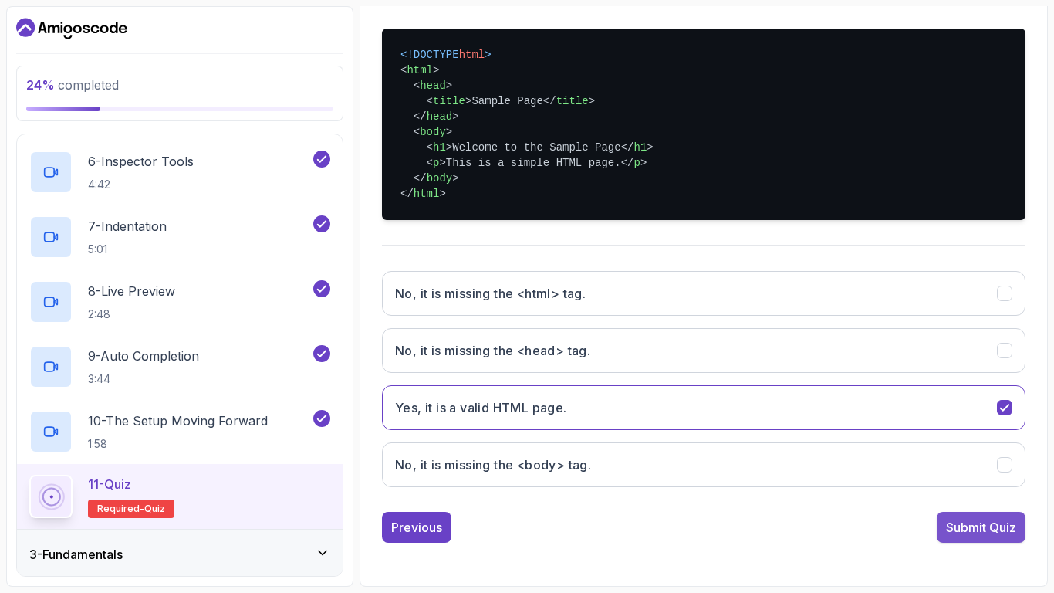
click at [950, 525] on div "Submit Quiz" at bounding box center [981, 527] width 70 height 19
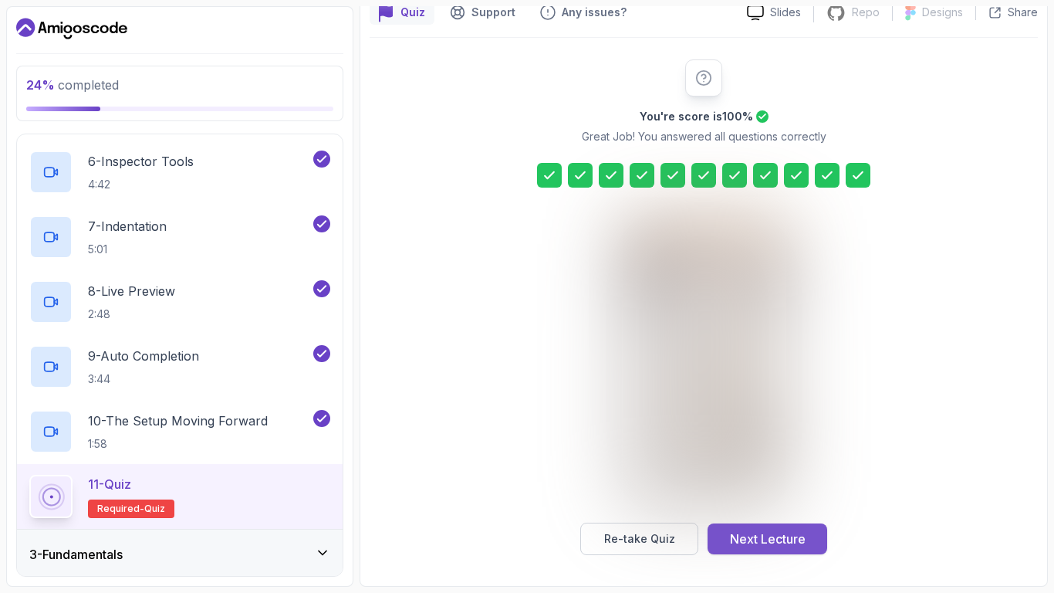
click at [775, 549] on button "Next Lecture" at bounding box center [767, 538] width 120 height 31
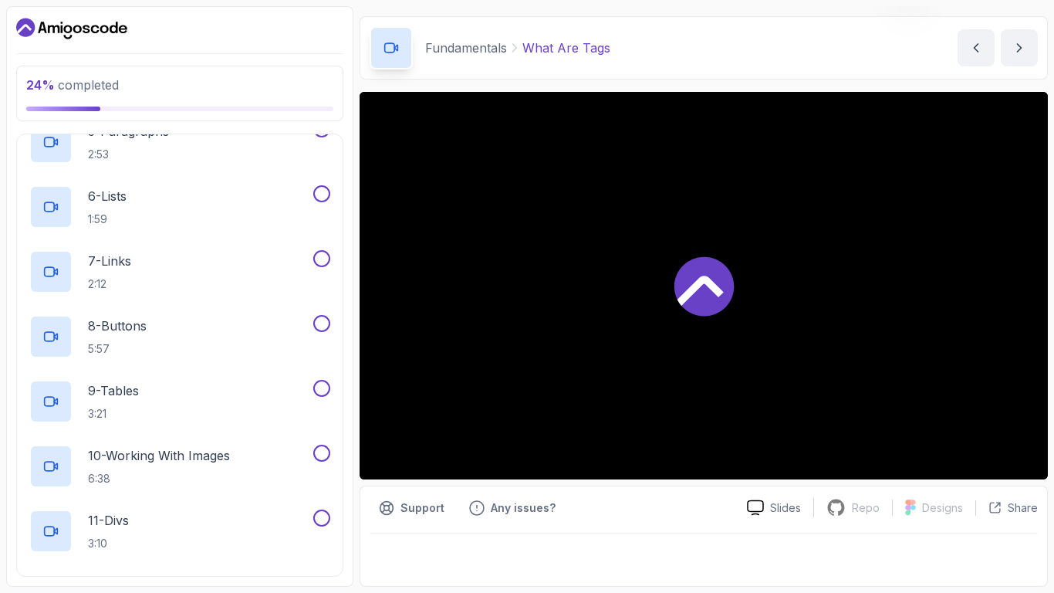
scroll to position [110, 0]
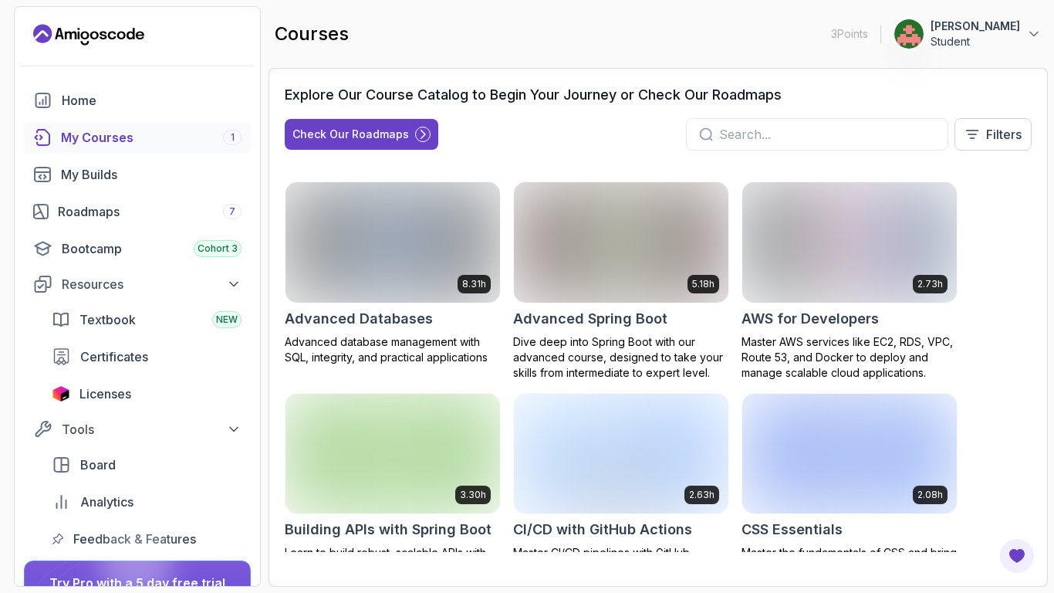
click at [157, 147] on link "My Courses 1" at bounding box center [137, 137] width 227 height 31
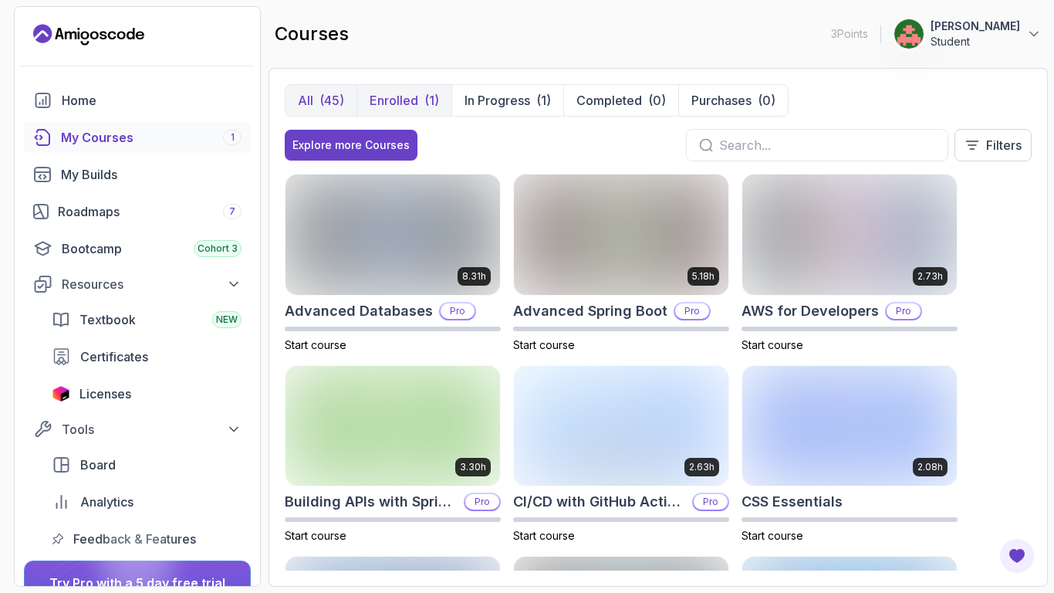
click at [407, 104] on p "Enrolled" at bounding box center [394, 100] width 49 height 19
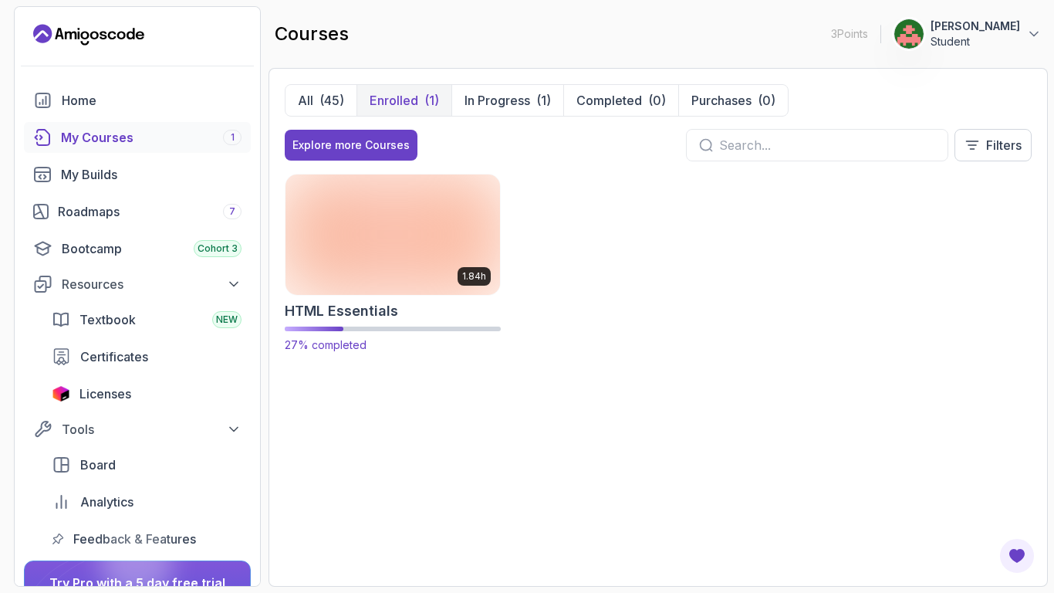
click at [380, 280] on img at bounding box center [392, 234] width 225 height 126
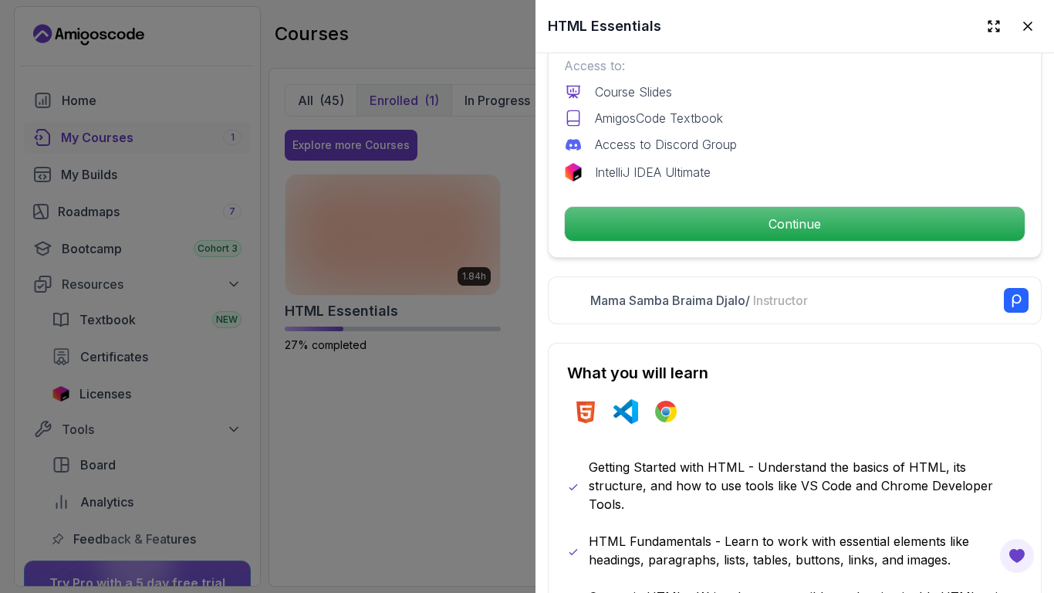
scroll to position [539, 0]
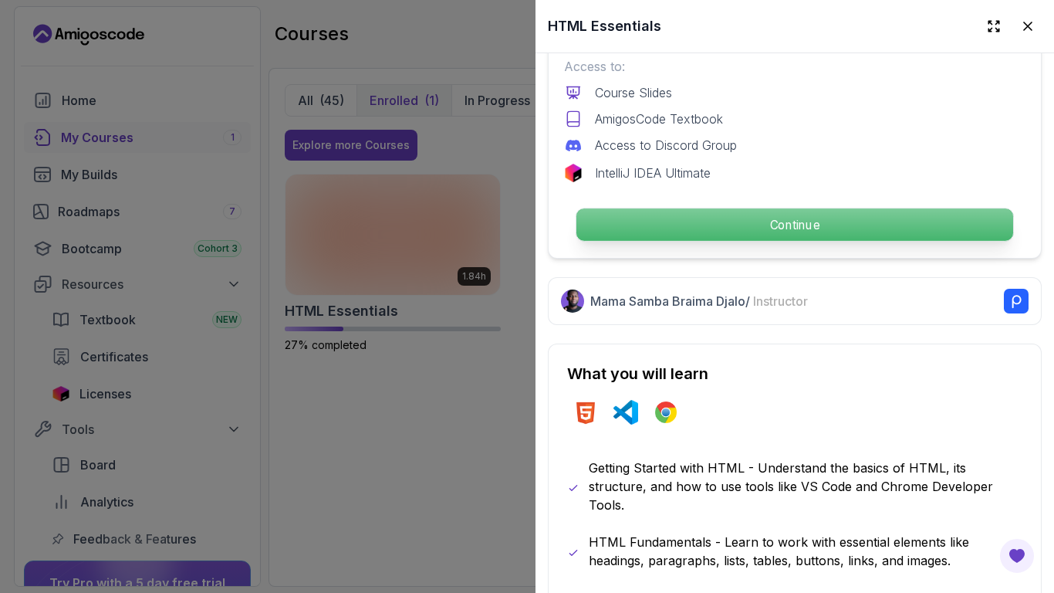
click at [782, 231] on p "Continue" at bounding box center [794, 224] width 437 height 32
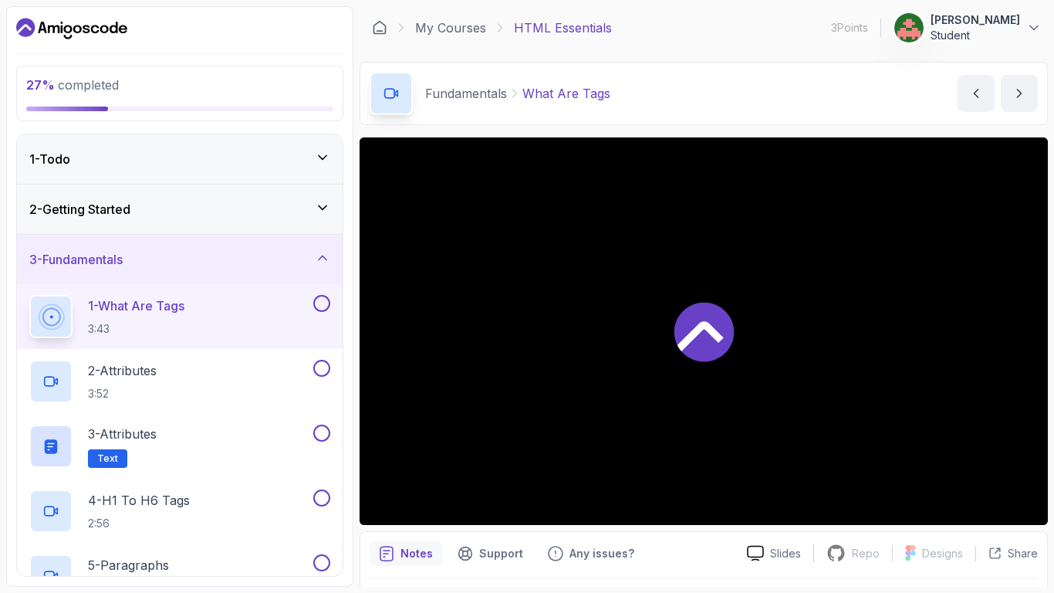
click at [188, 208] on div "2 - Getting Started" at bounding box center [179, 209] width 301 height 19
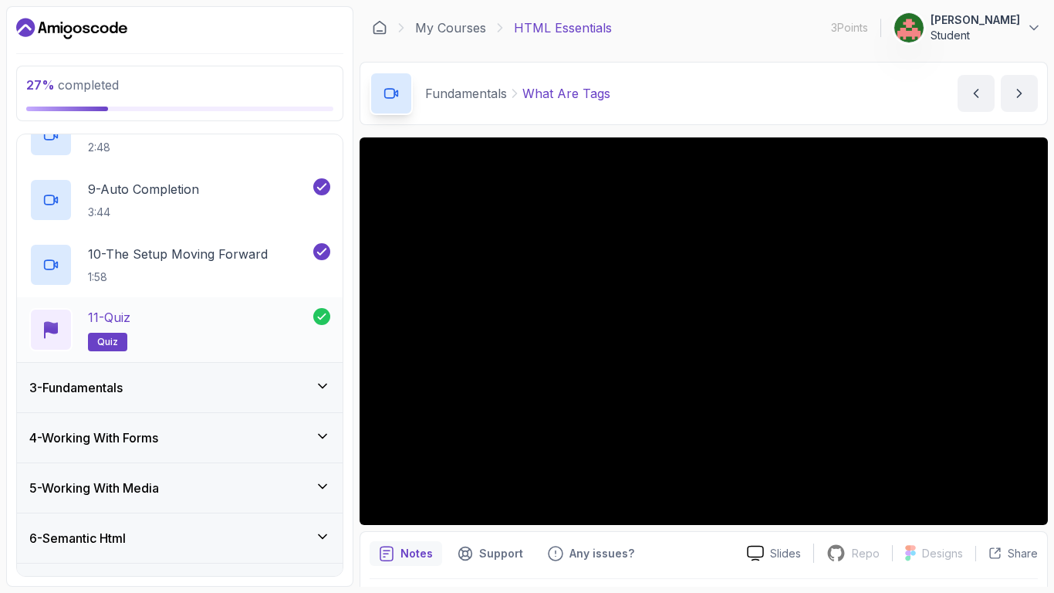
scroll to position [577, 0]
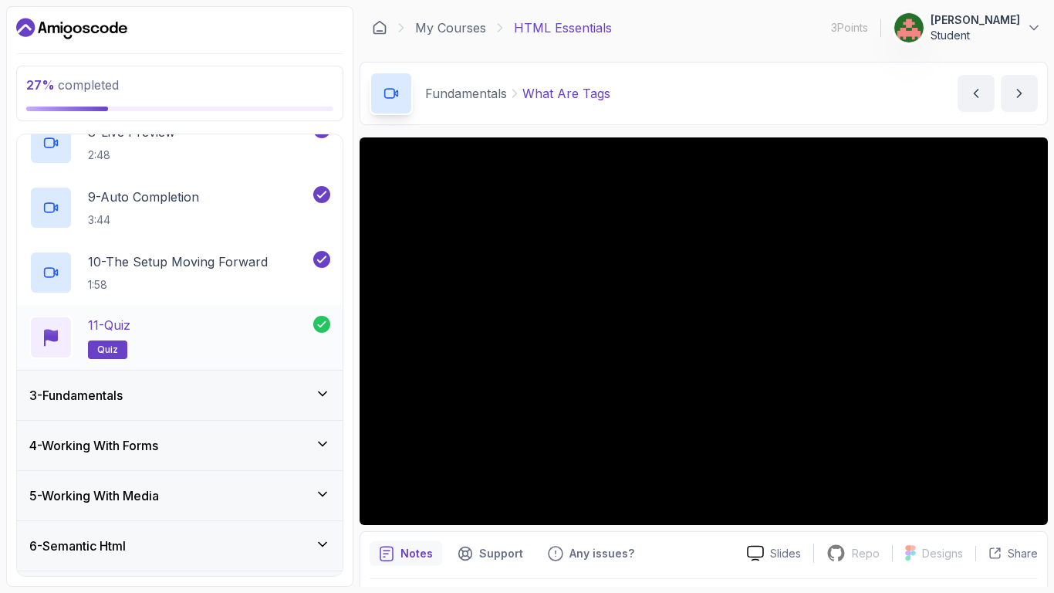
click at [144, 353] on div "11 - Quiz quiz" at bounding box center [171, 337] width 284 height 43
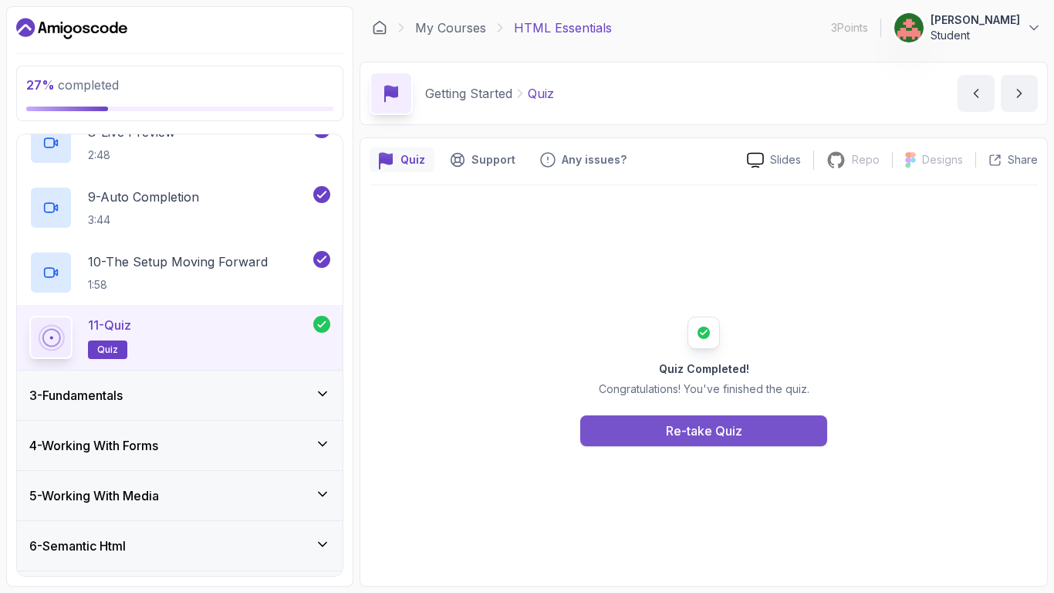
click at [730, 437] on div "Re-take Quiz" at bounding box center [704, 430] width 76 height 19
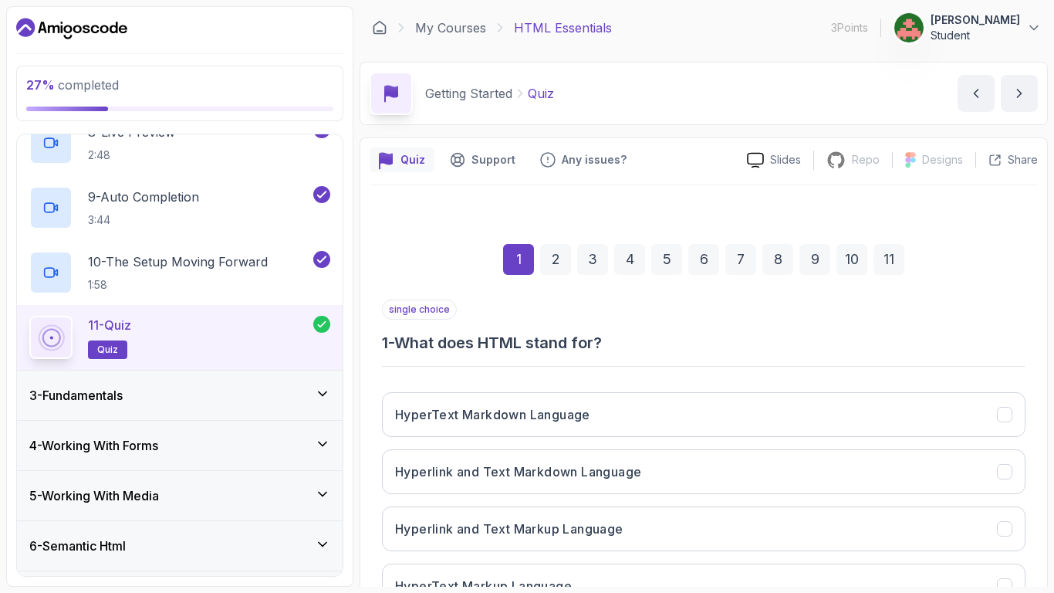
click at [701, 258] on div "6" at bounding box center [703, 259] width 31 height 31
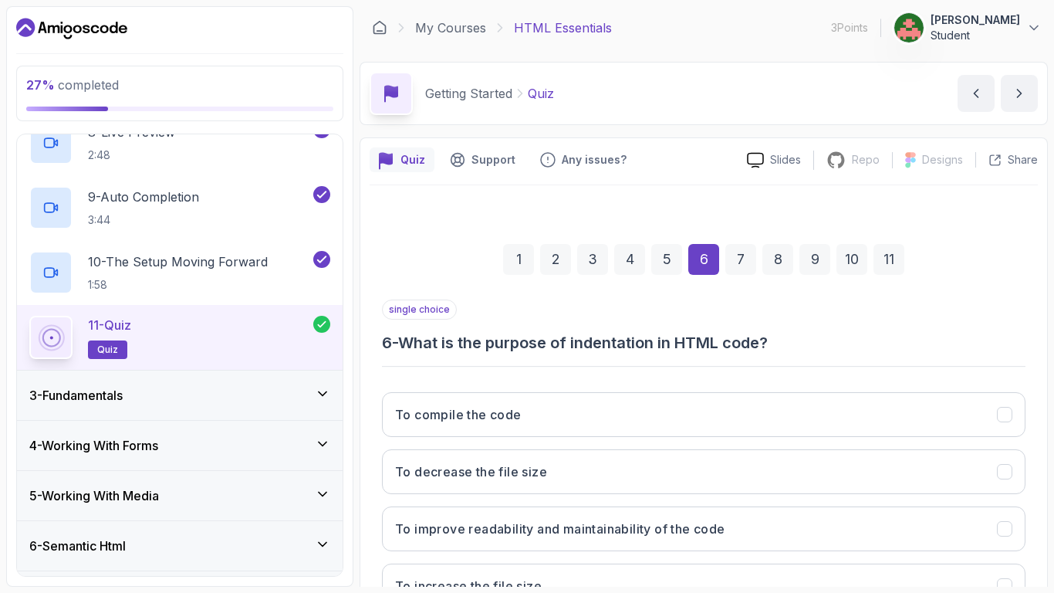
click at [748, 262] on div "7" at bounding box center [740, 259] width 31 height 31
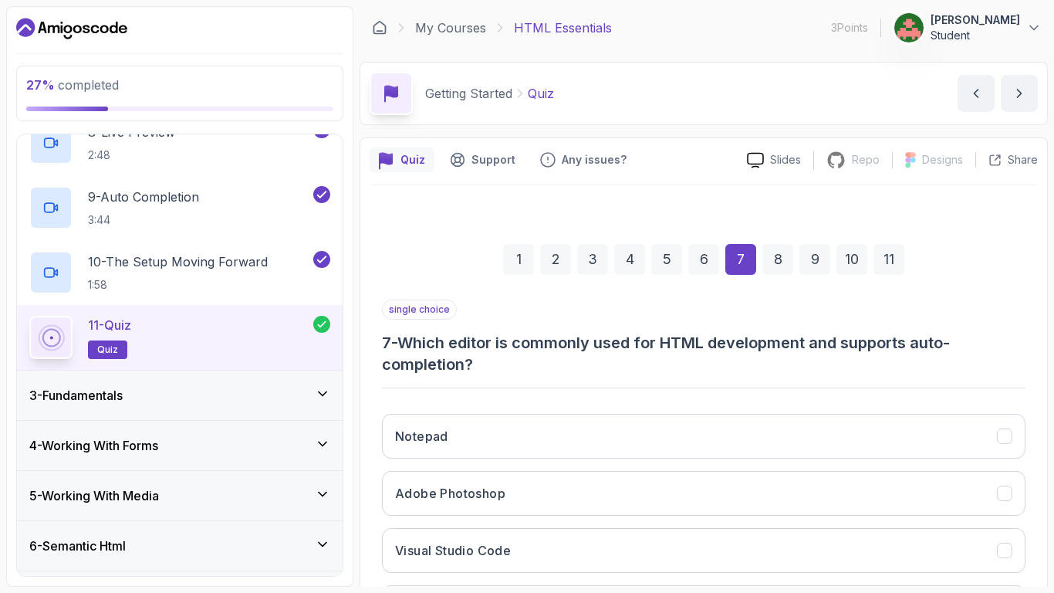
click at [788, 264] on div "8" at bounding box center [777, 259] width 31 height 31
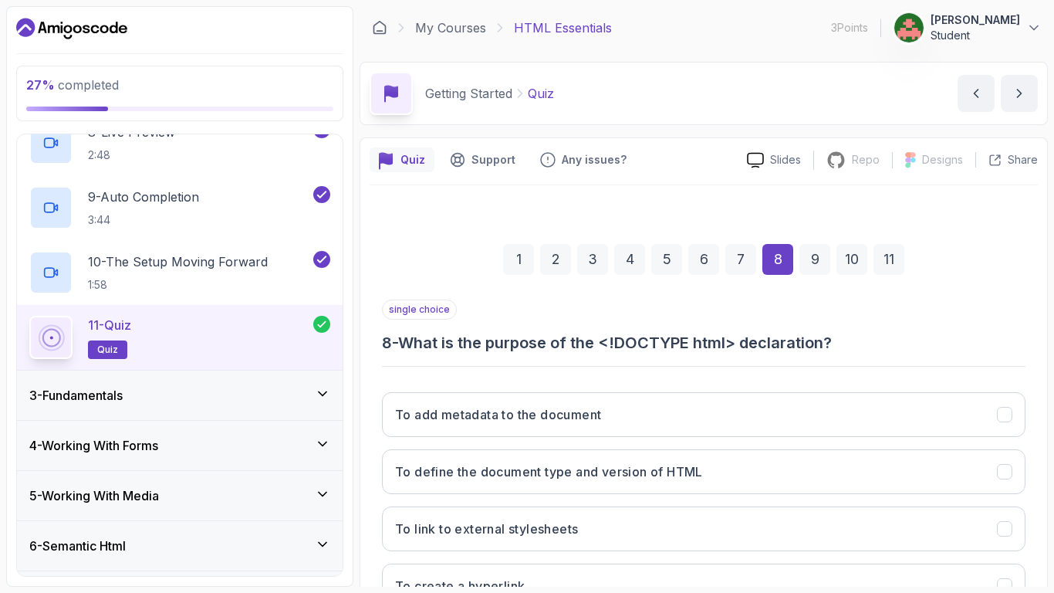
click at [752, 265] on div "7" at bounding box center [740, 259] width 31 height 31
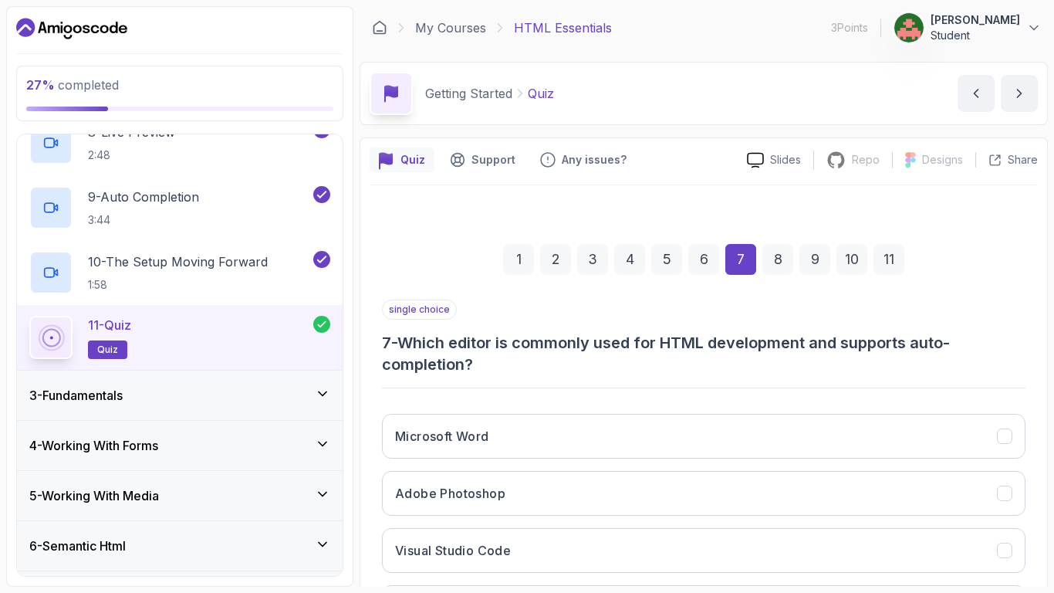
click at [806, 260] on div "9" at bounding box center [814, 259] width 31 height 31
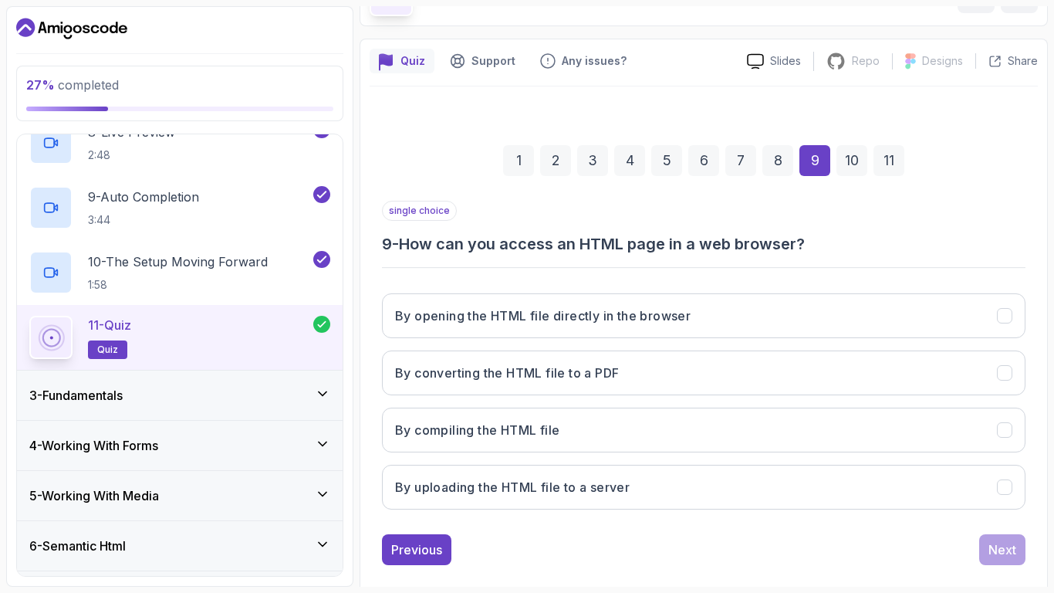
scroll to position [100, 0]
click at [853, 163] on div "10" at bounding box center [851, 159] width 31 height 31
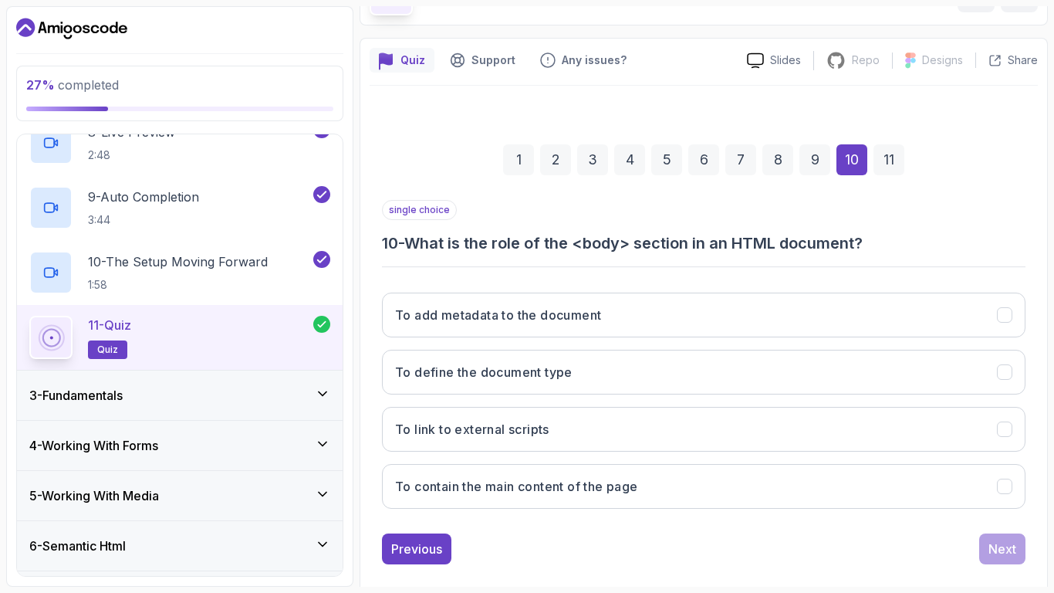
click at [544, 154] on div "2" at bounding box center [555, 159] width 31 height 31
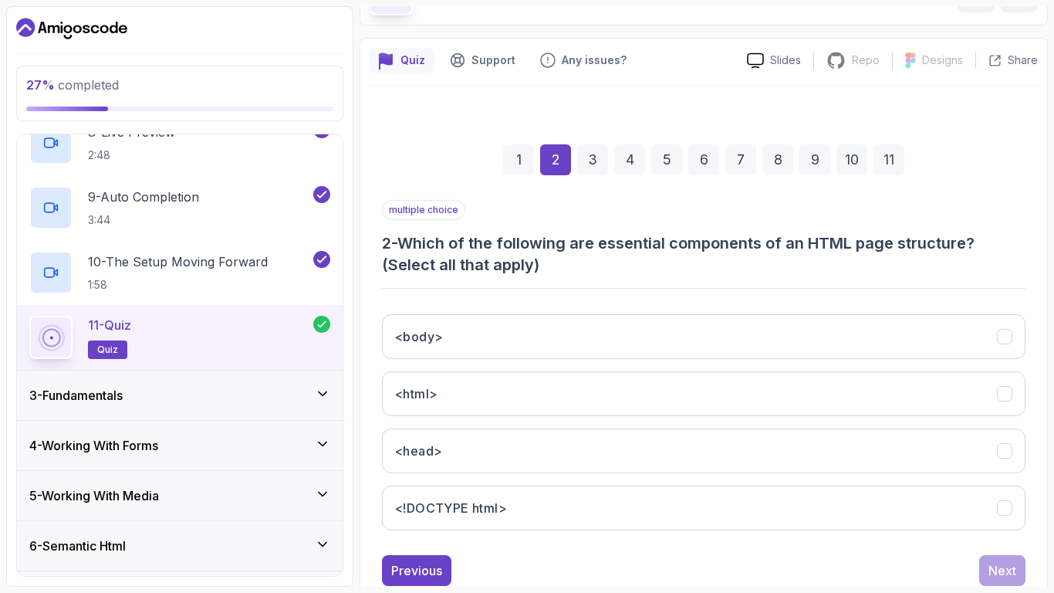
click at [595, 163] on div "3" at bounding box center [592, 159] width 31 height 31
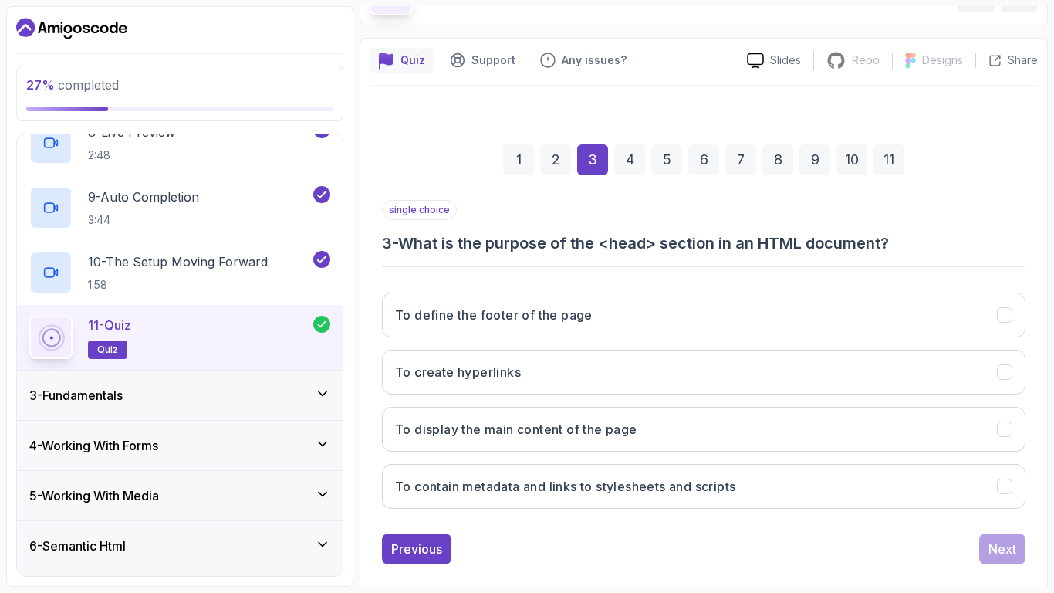
click at [629, 160] on div "4" at bounding box center [629, 159] width 31 height 31
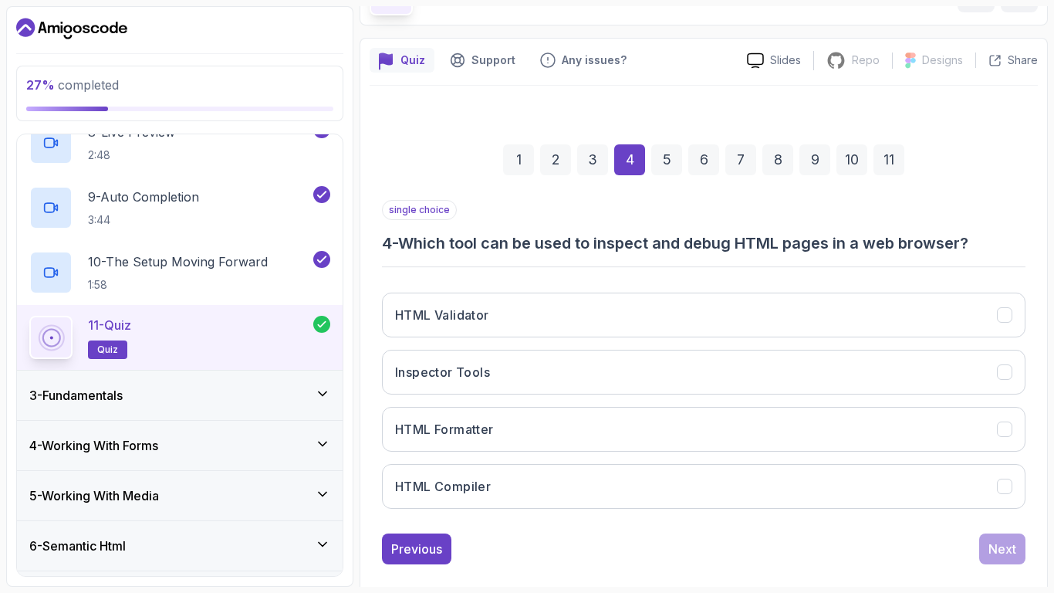
click at [665, 154] on div "5" at bounding box center [666, 159] width 31 height 31
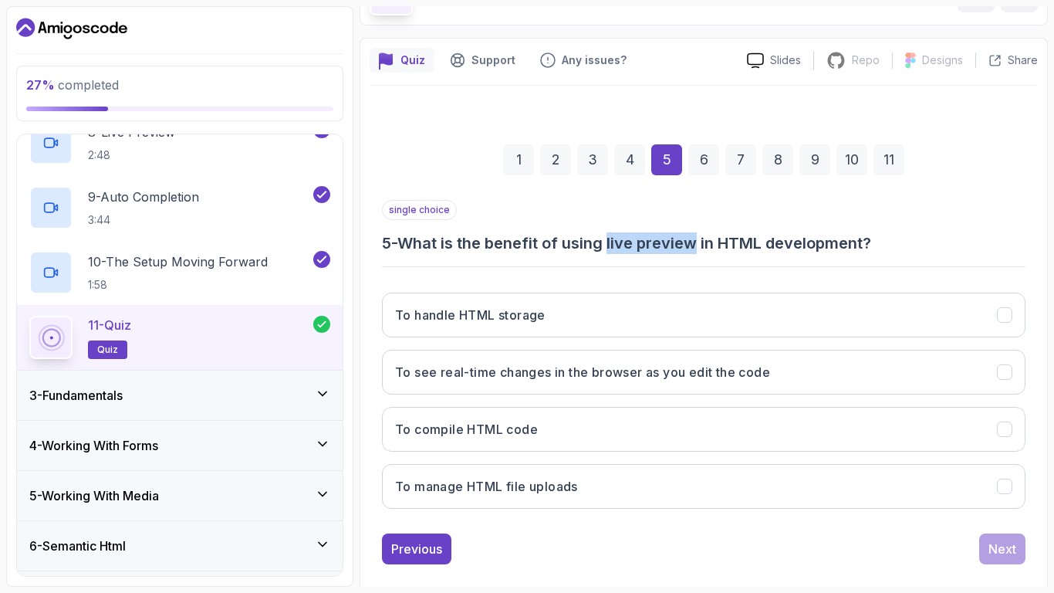
drag, startPoint x: 613, startPoint y: 242, endPoint x: 703, endPoint y: 247, distance: 89.6
click at [703, 247] on h3 "5 - What is the benefit of using live preview in HTML development?" at bounding box center [703, 243] width 643 height 22
copy h3 "live preview"
click at [174, 405] on div "3 - Fundamentals" at bounding box center [180, 394] width 326 height 49
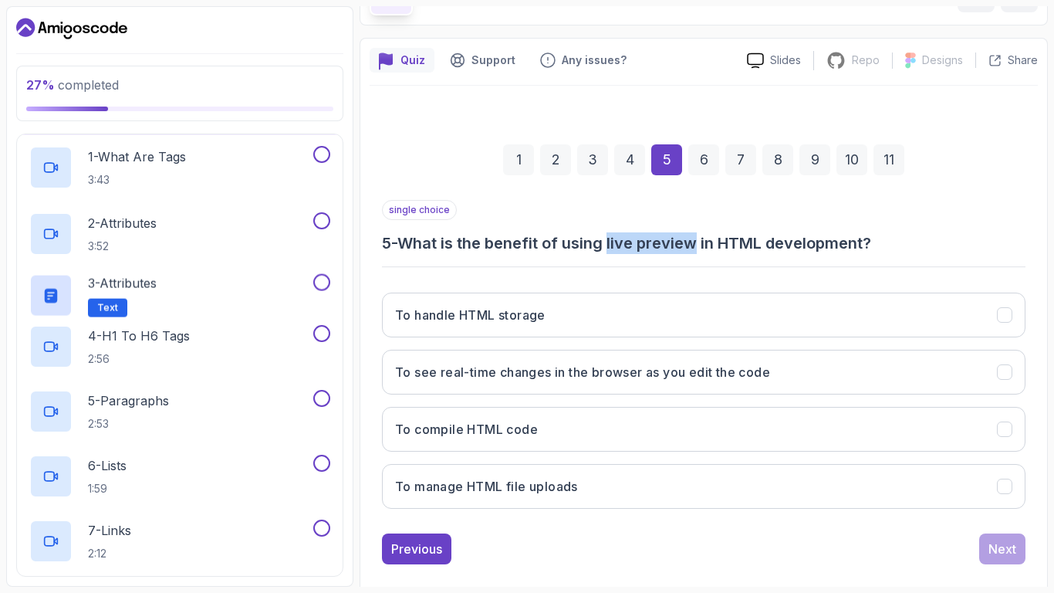
scroll to position [110, 0]
